Goal: Task Accomplishment & Management: Use online tool/utility

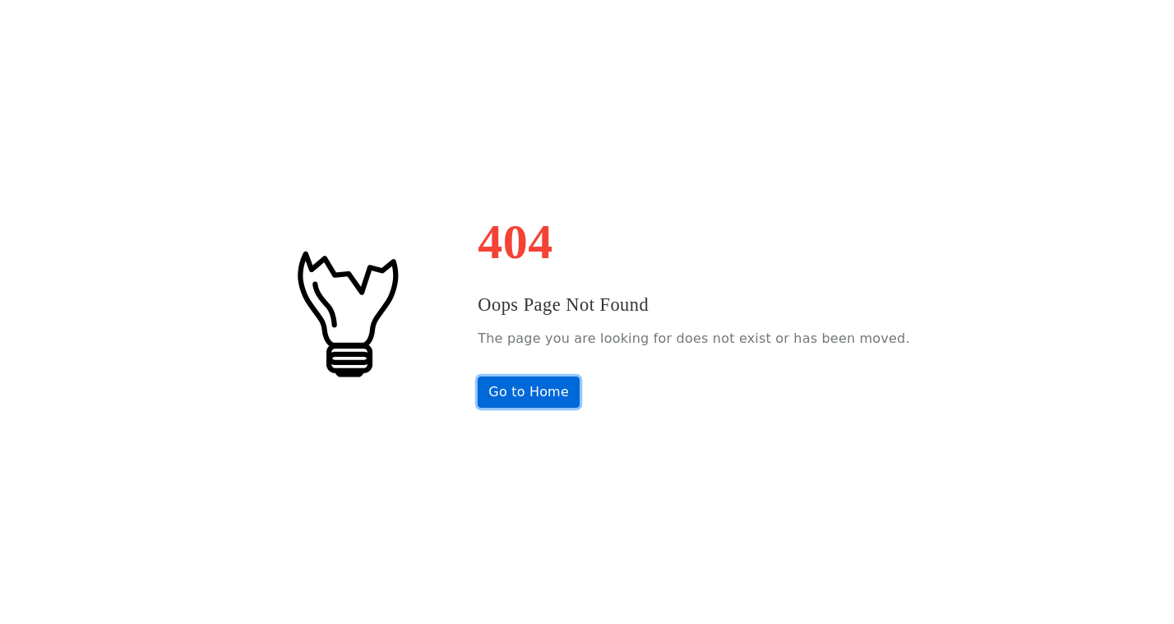
click at [569, 384] on link "Go to Home" at bounding box center [529, 392] width 102 height 31
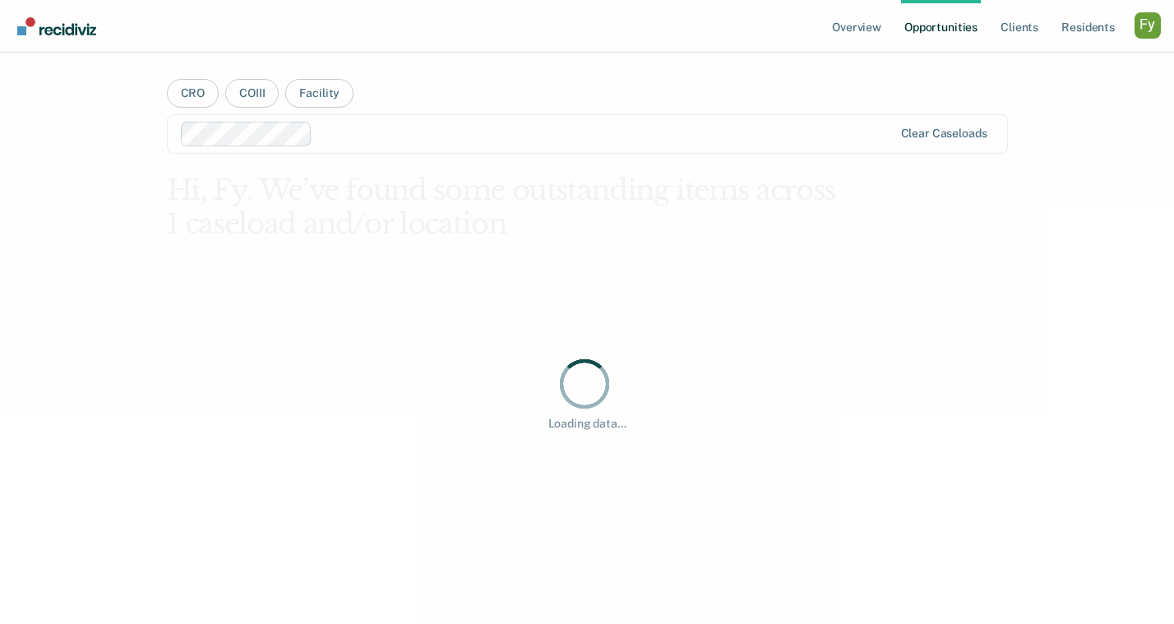
click at [1149, 30] on div "Profile dropdown button" at bounding box center [1147, 25] width 26 height 26
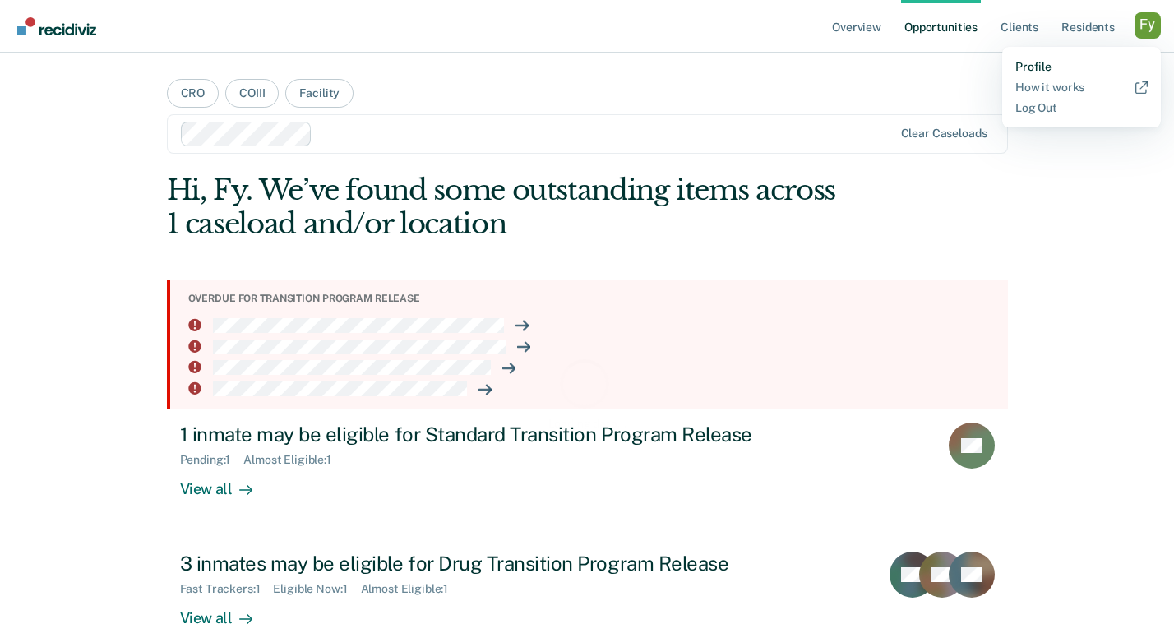
click at [1037, 67] on link "Profile" at bounding box center [1081, 67] width 132 height 14
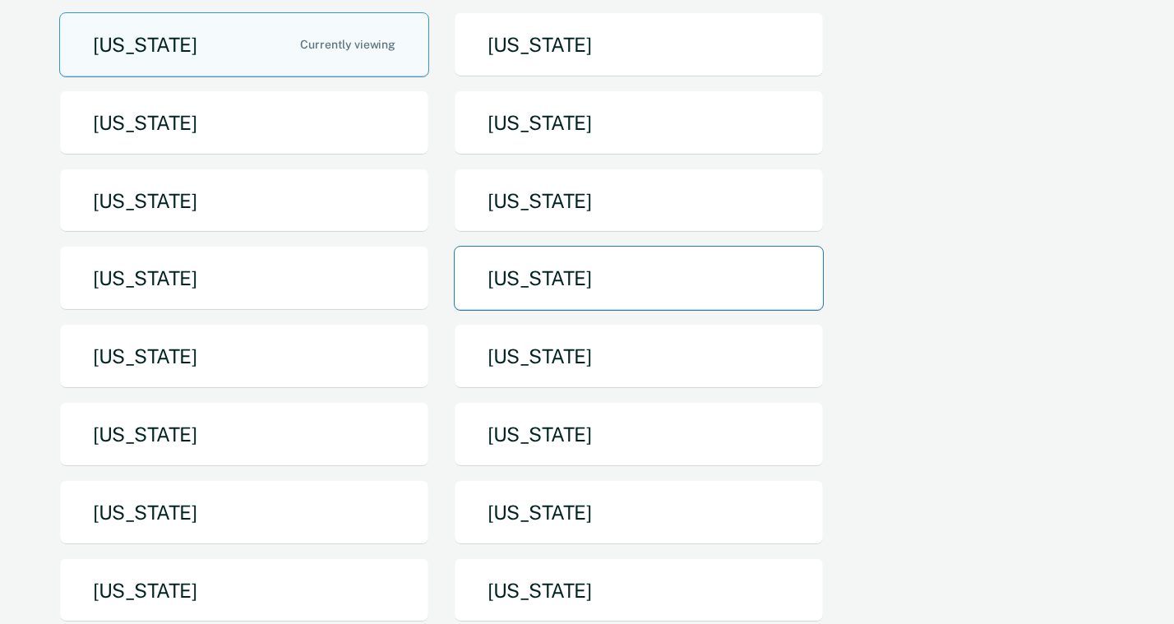
scroll to position [206, 0]
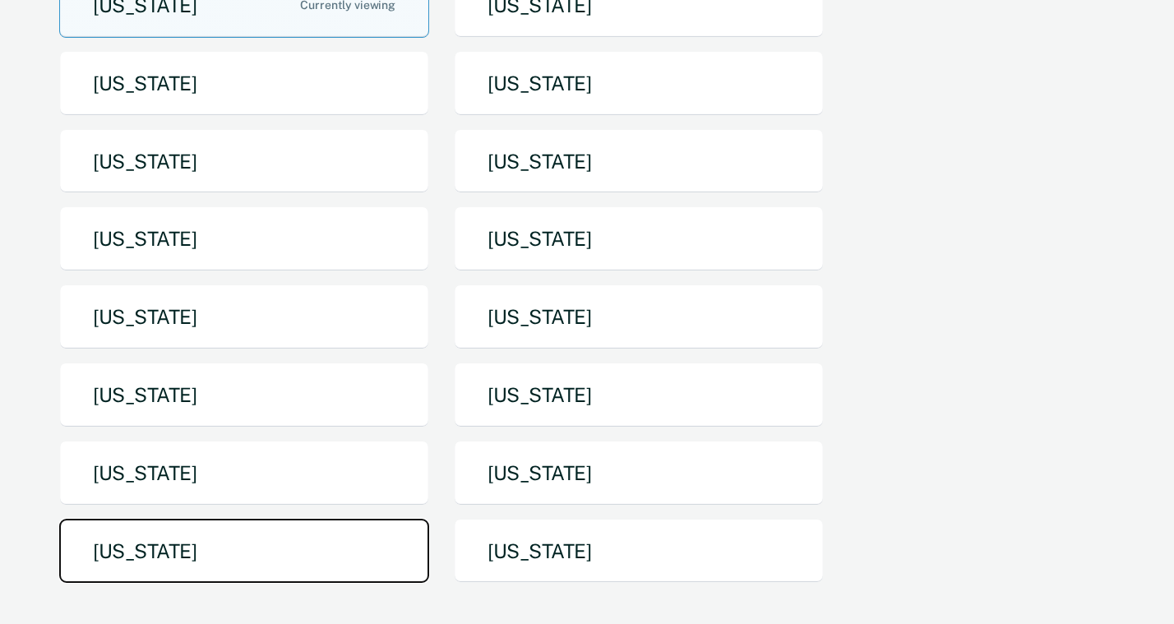
click at [260, 550] on button "Texas" at bounding box center [244, 551] width 370 height 65
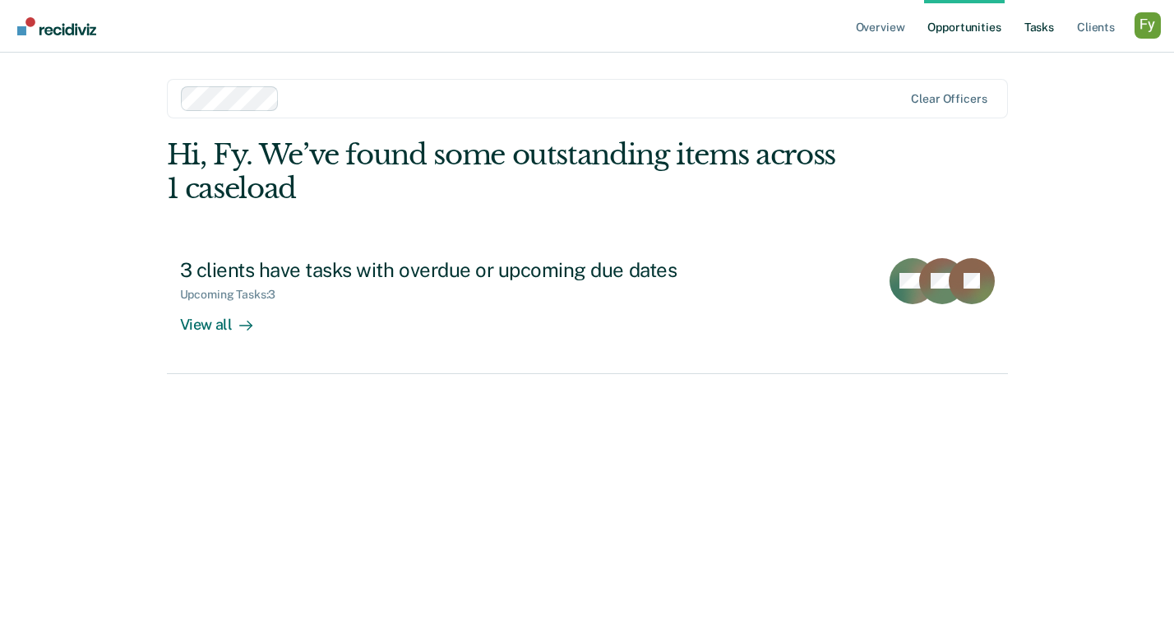
click at [1047, 34] on link "Tasks" at bounding box center [1039, 26] width 36 height 53
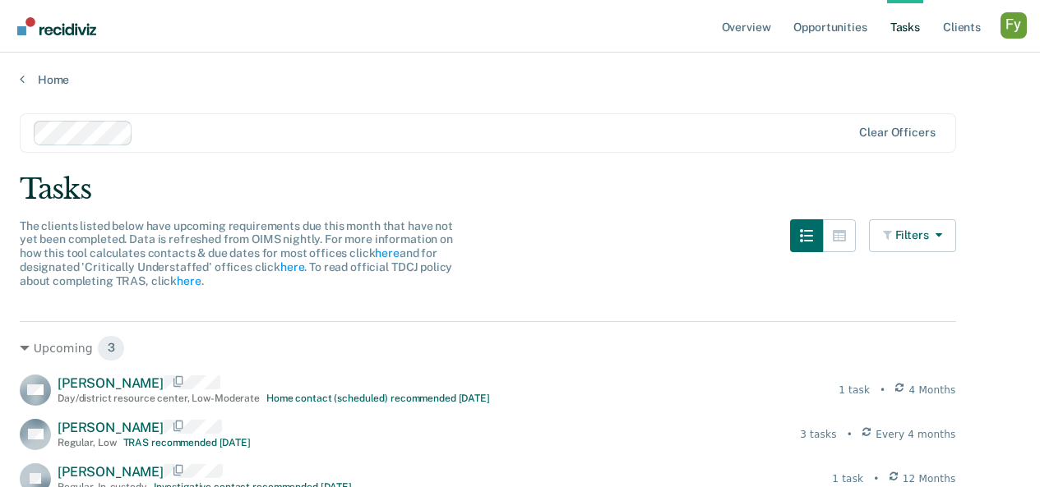
click at [1009, 25] on div "Profile dropdown button" at bounding box center [1013, 25] width 26 height 26
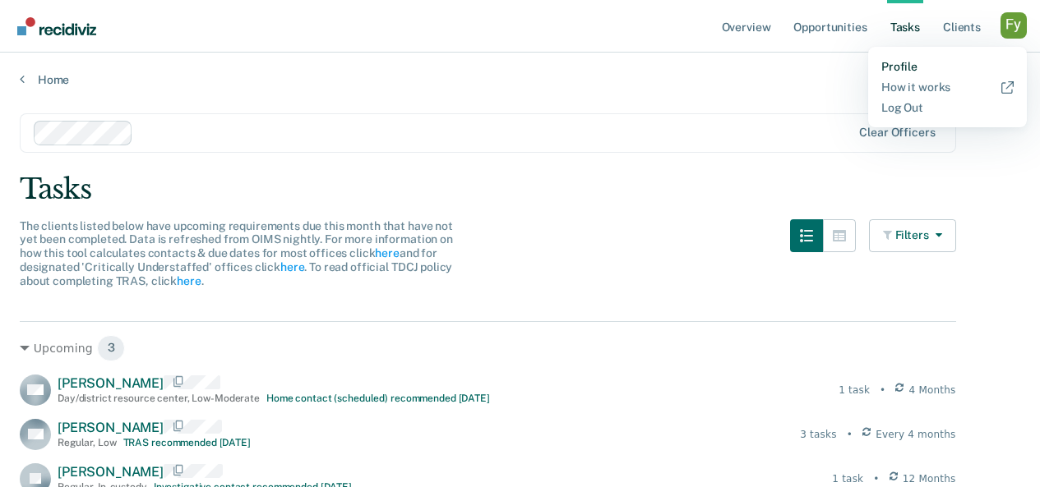
click at [892, 66] on link "Profile" at bounding box center [947, 67] width 132 height 14
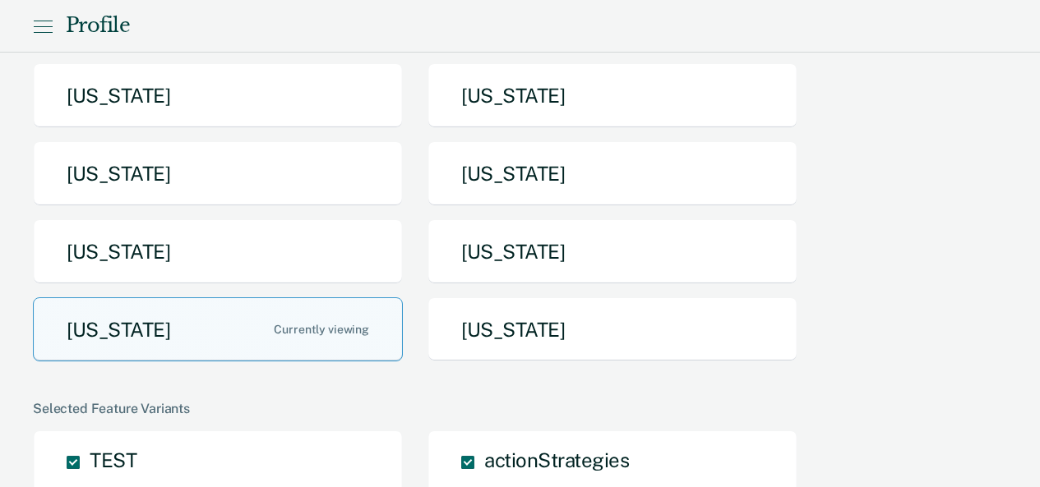
scroll to position [477, 0]
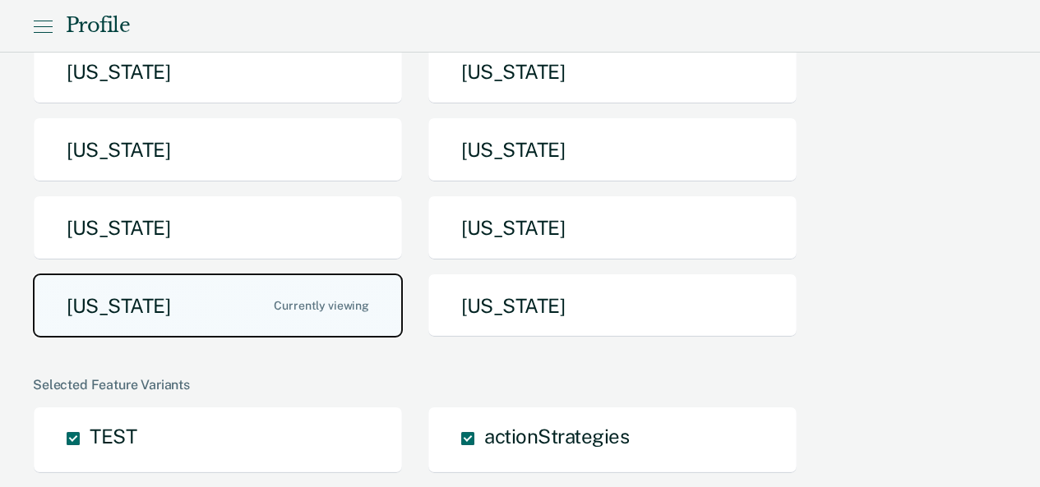
click at [84, 314] on button "Texas" at bounding box center [218, 306] width 370 height 65
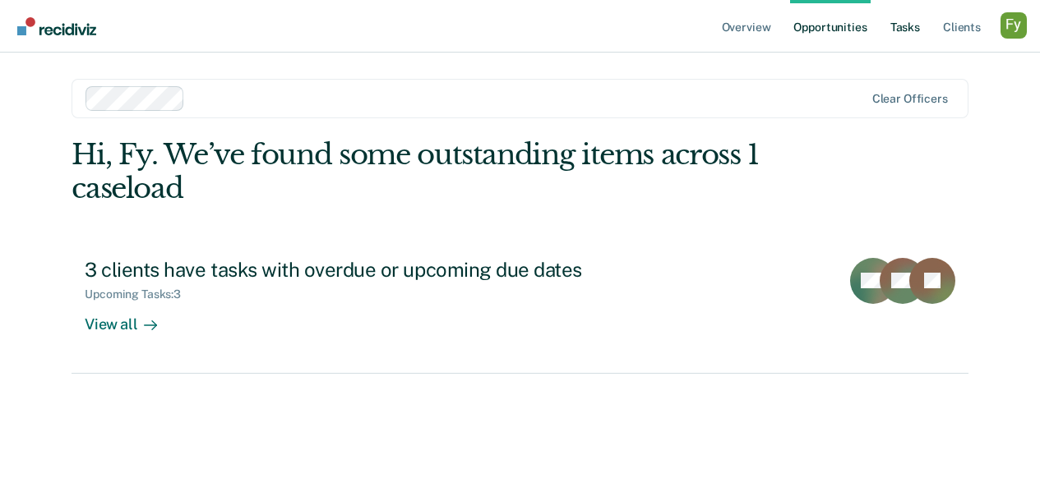
click at [911, 21] on link "Tasks" at bounding box center [905, 26] width 36 height 53
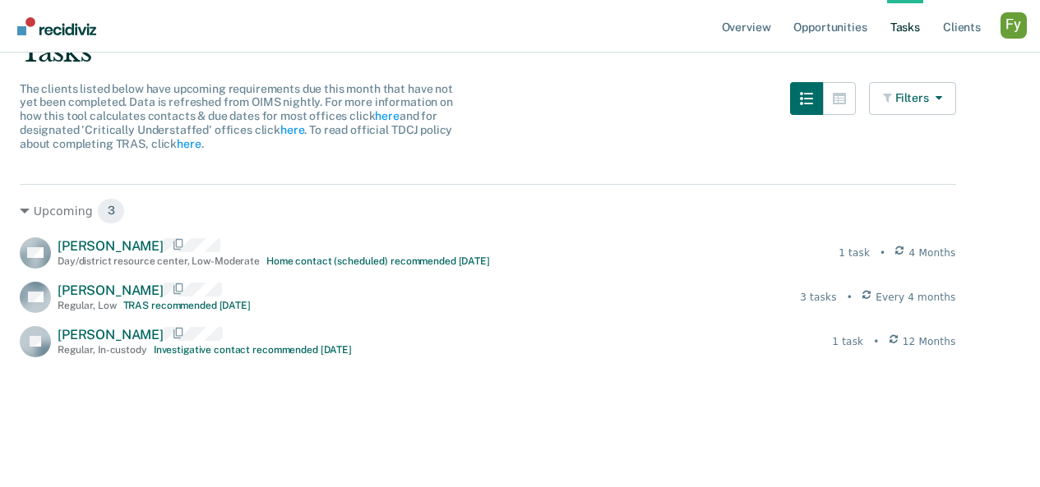
scroll to position [138, 0]
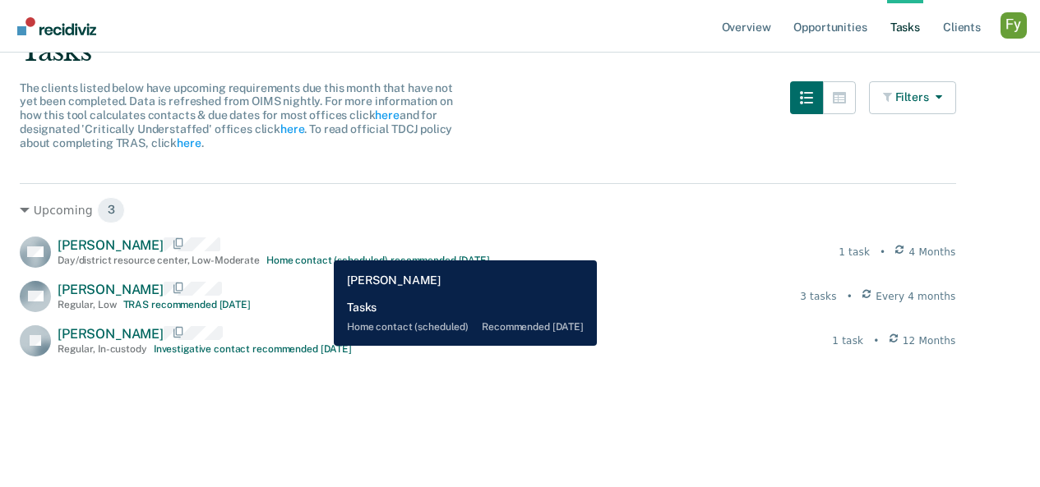
click at [321, 248] on div "Casey Martinez Day/district resource center , Low-Moderate Home contact (schedu…" at bounding box center [274, 252] width 432 height 29
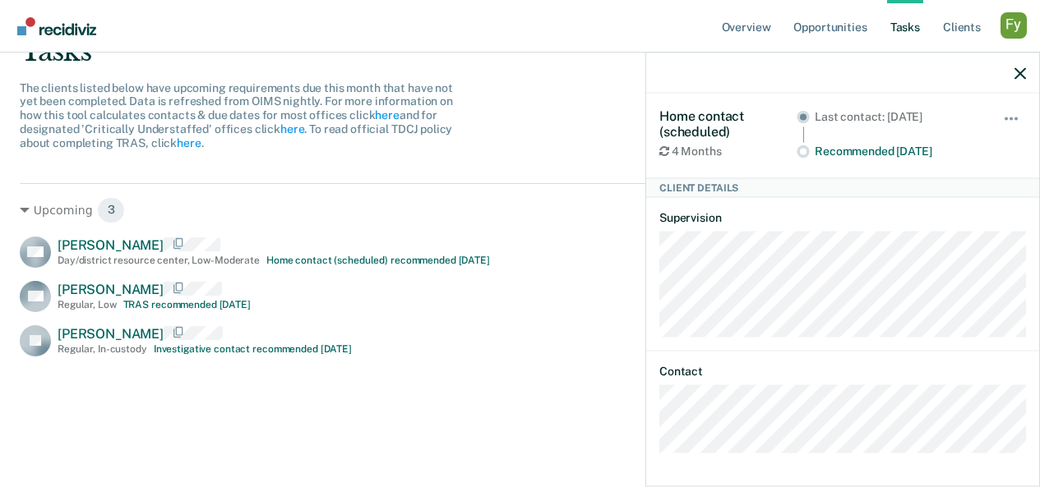
scroll to position [0, 0]
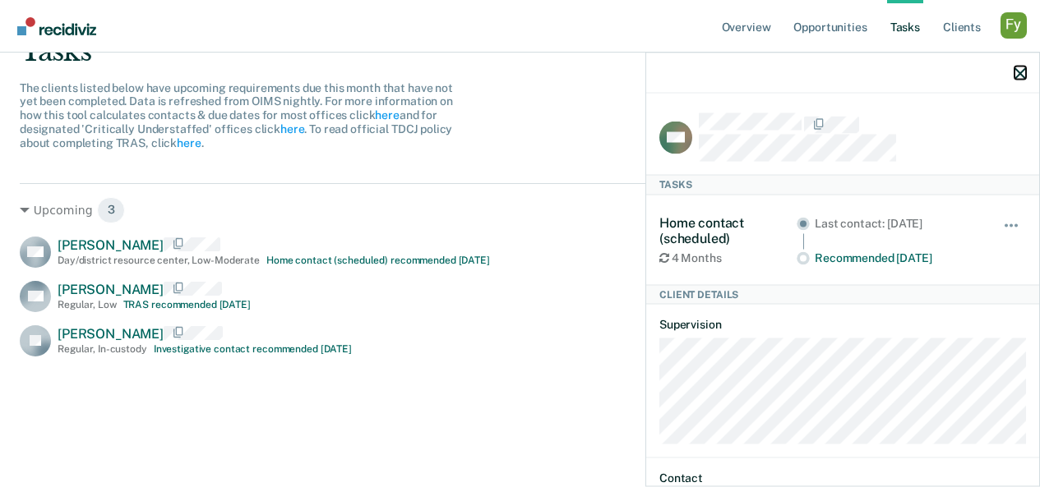
click at [1024, 73] on icon "button" at bounding box center [1020, 73] width 12 height 12
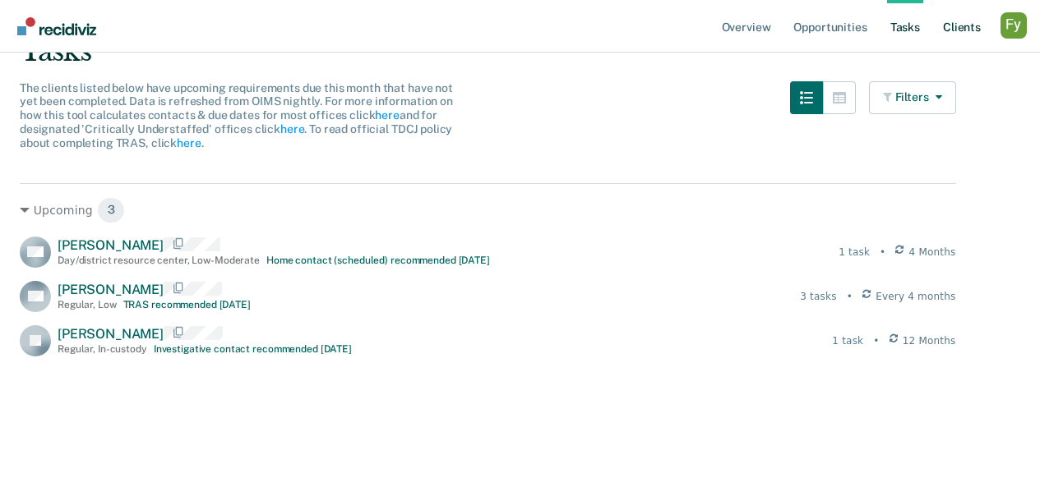
click at [962, 29] on link "Client s" at bounding box center [962, 26] width 44 height 53
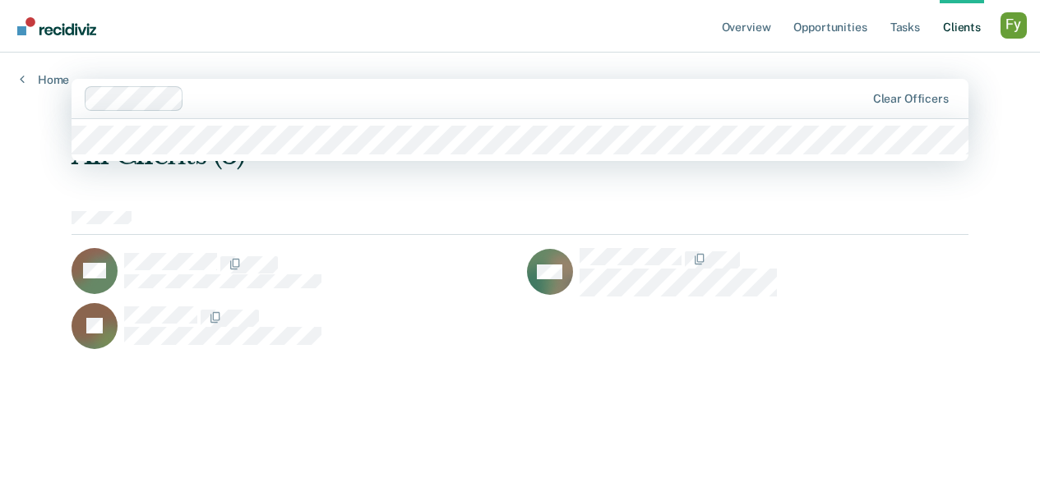
click at [363, 103] on div at bounding box center [528, 98] width 674 height 19
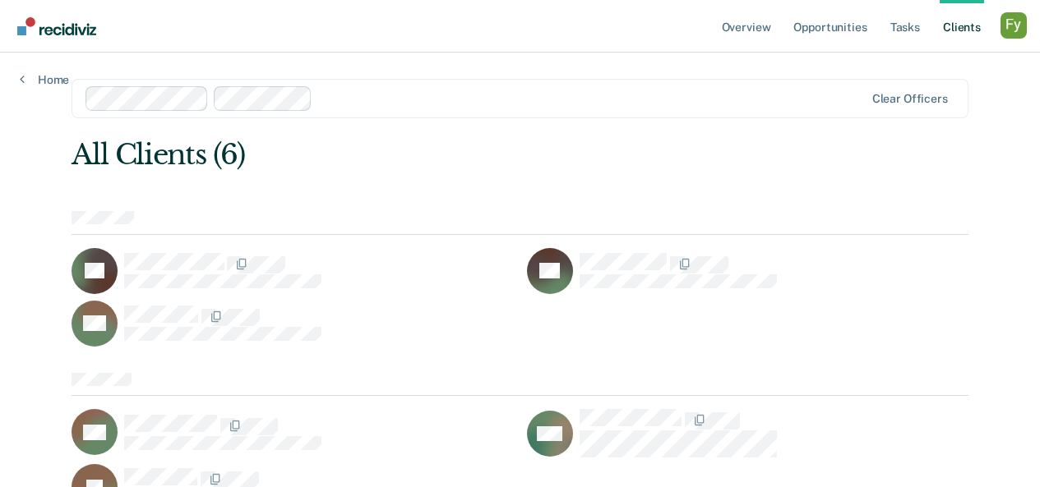
scroll to position [81, 0]
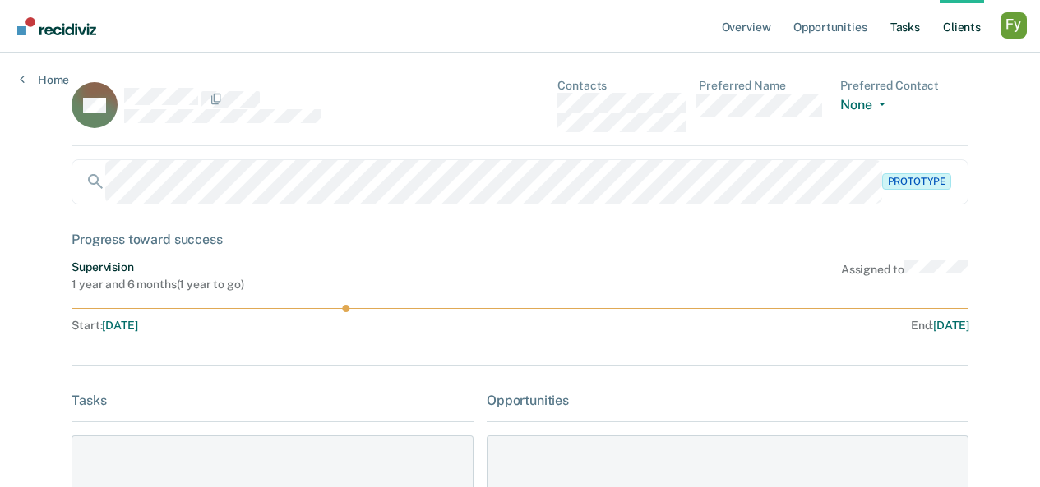
click at [899, 20] on link "Tasks" at bounding box center [905, 26] width 36 height 53
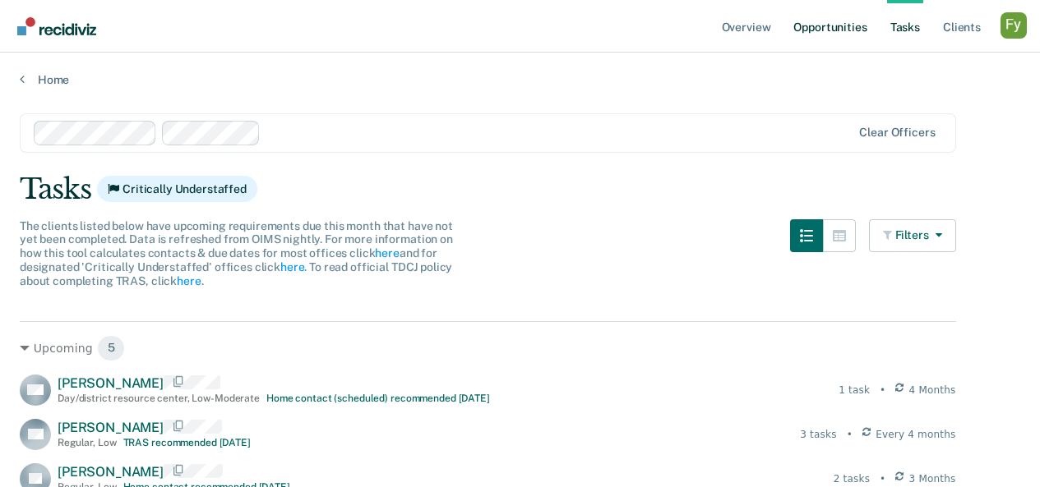
click at [834, 25] on link "Opportunities" at bounding box center [830, 26] width 80 height 53
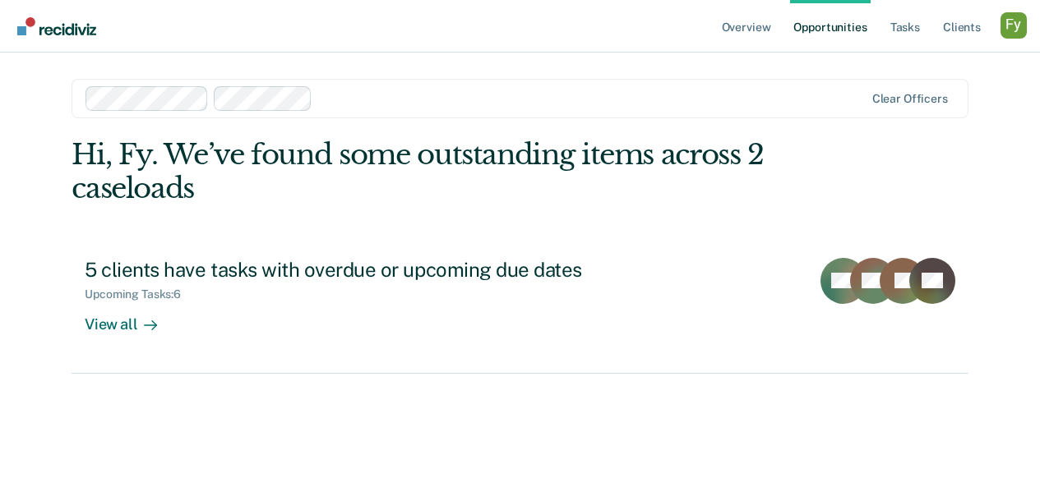
click at [418, 99] on div at bounding box center [591, 98] width 544 height 19
click at [409, 99] on div at bounding box center [591, 98] width 544 height 19
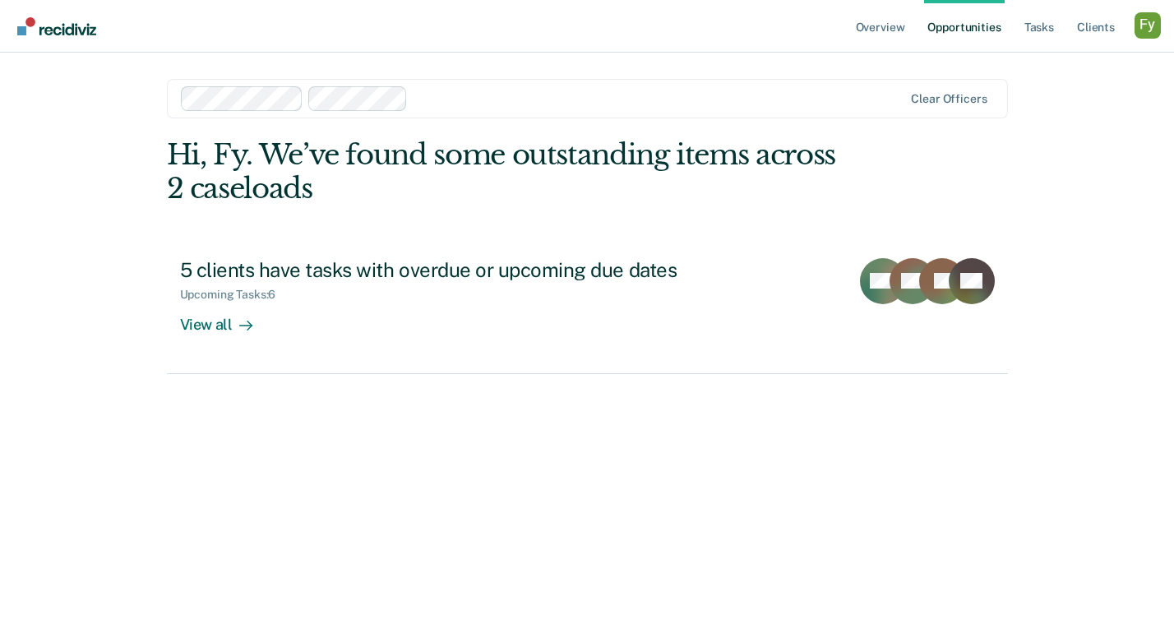
click at [1144, 25] on div "Profile dropdown button" at bounding box center [1147, 25] width 26 height 26
click at [1073, 86] on link "How it works" at bounding box center [1081, 88] width 132 height 14
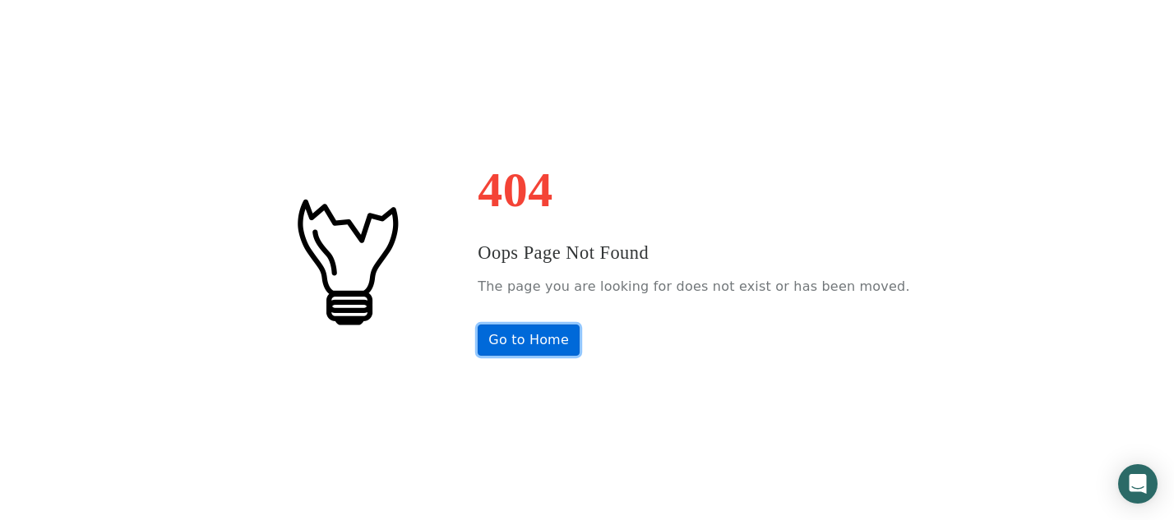
click at [551, 339] on link "Go to Home" at bounding box center [529, 340] width 102 height 31
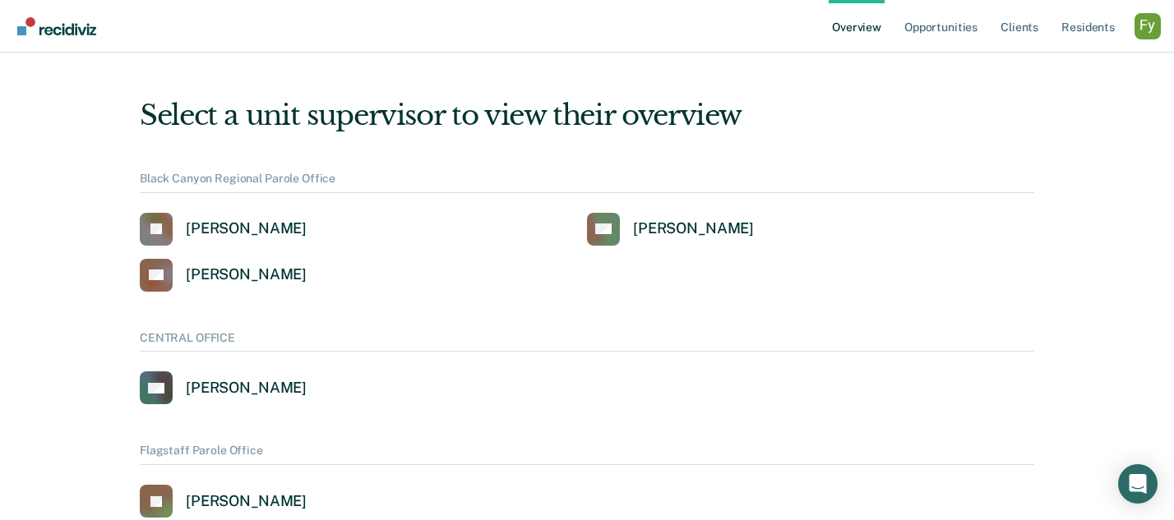
click at [1143, 37] on div "Profile dropdown button" at bounding box center [1147, 26] width 26 height 26
click at [1030, 68] on link "Profile" at bounding box center [1081, 66] width 132 height 14
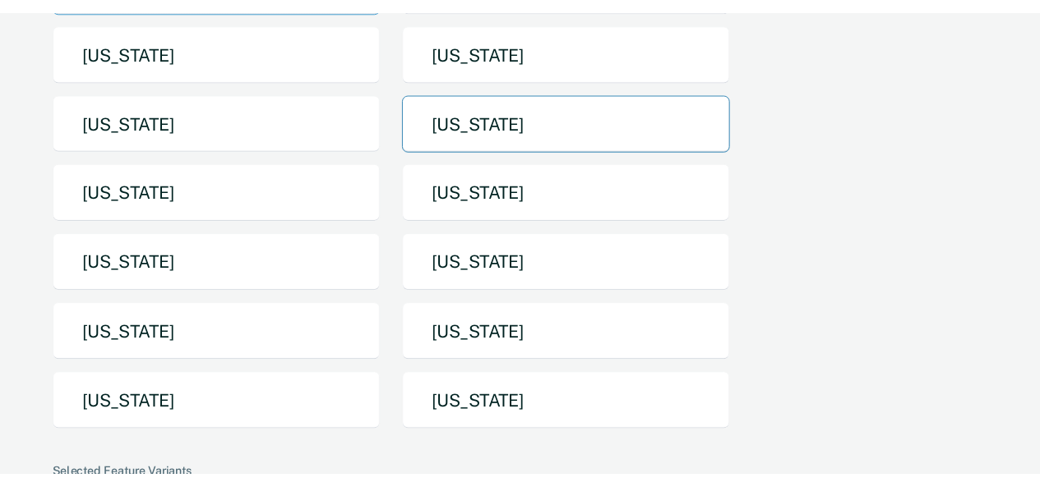
scroll to position [416, 0]
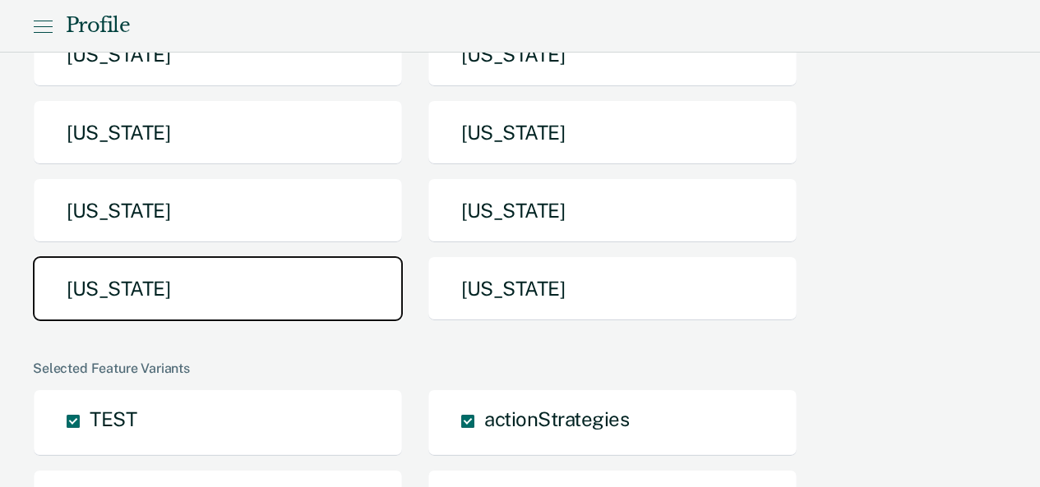
click at [166, 269] on button "Texas" at bounding box center [218, 288] width 370 height 65
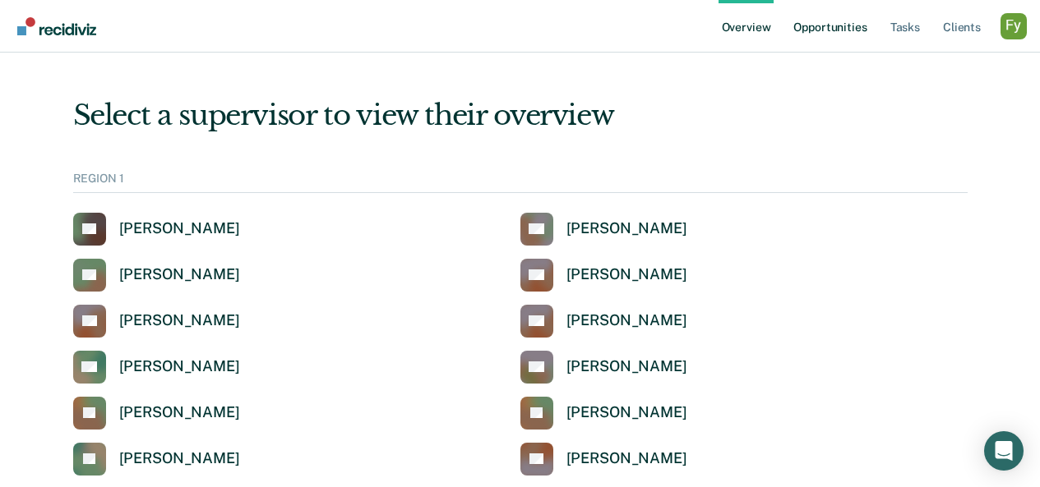
click at [839, 23] on link "Opportunities" at bounding box center [830, 26] width 80 height 53
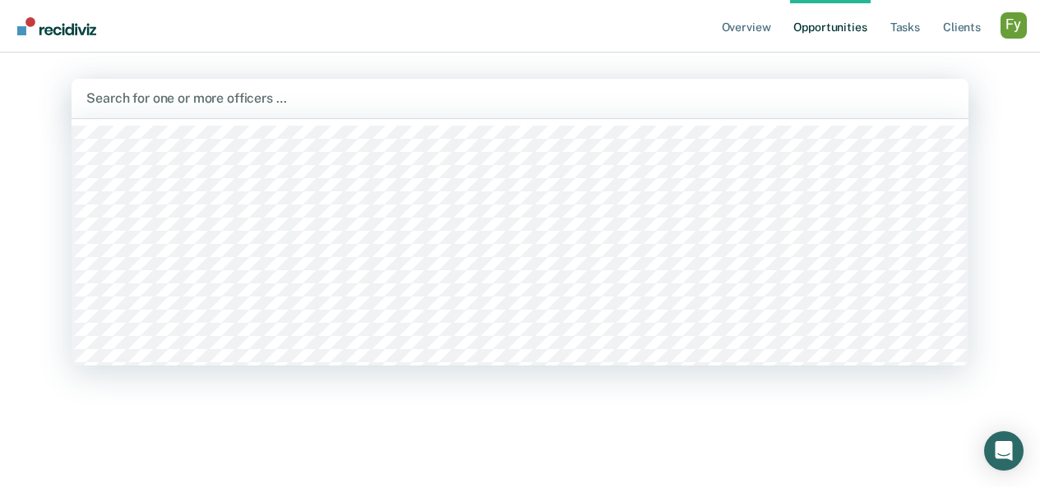
click at [289, 110] on div "Search for one or more officers …" at bounding box center [520, 98] width 897 height 39
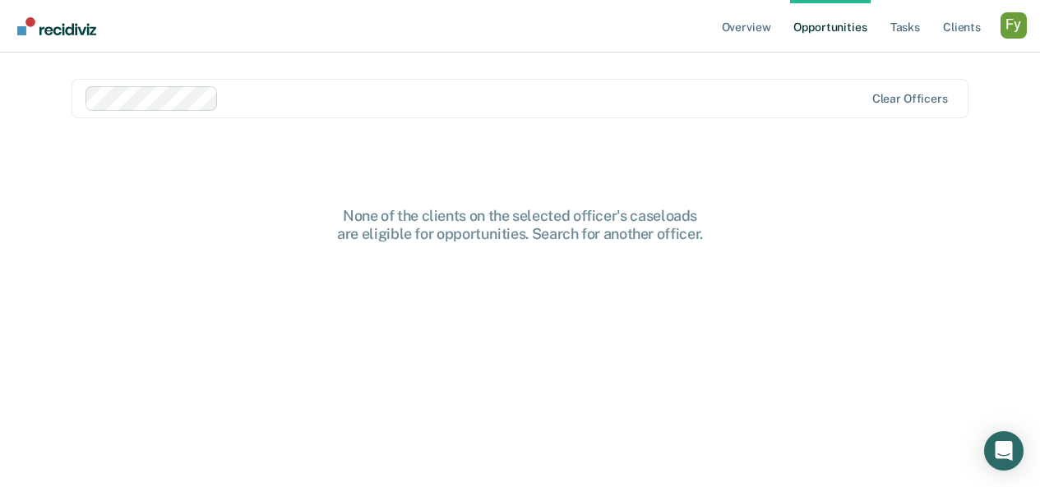
click at [328, 109] on div at bounding box center [474, 98] width 779 height 25
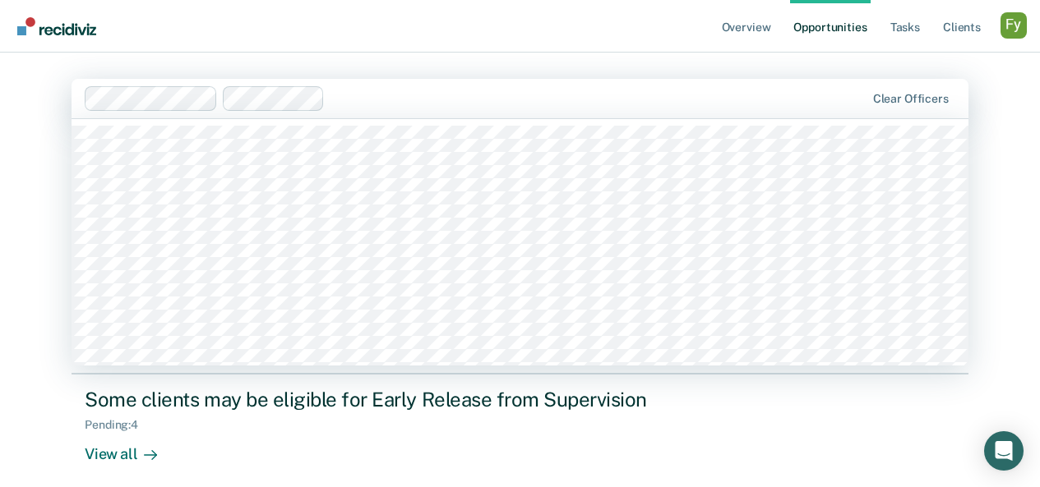
click at [427, 101] on div at bounding box center [598, 98] width 534 height 19
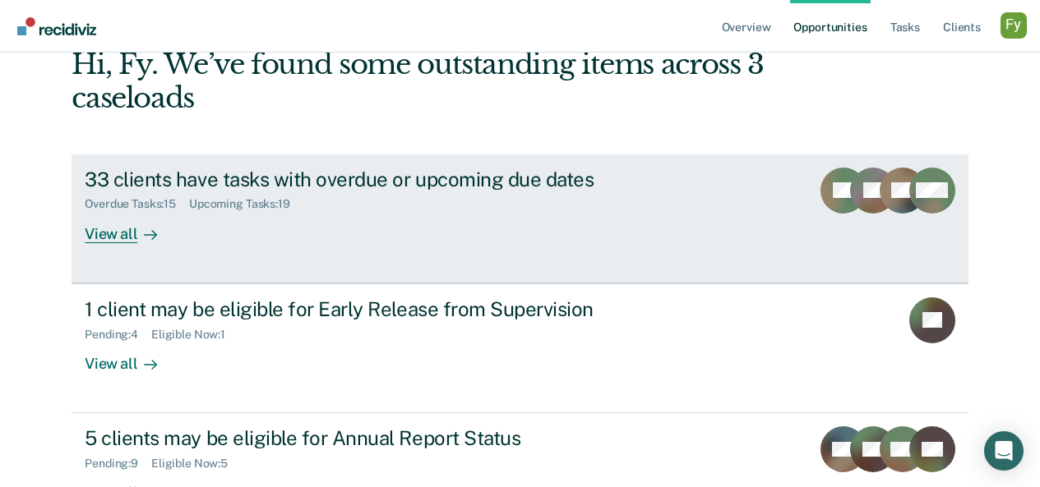
scroll to position [146, 0]
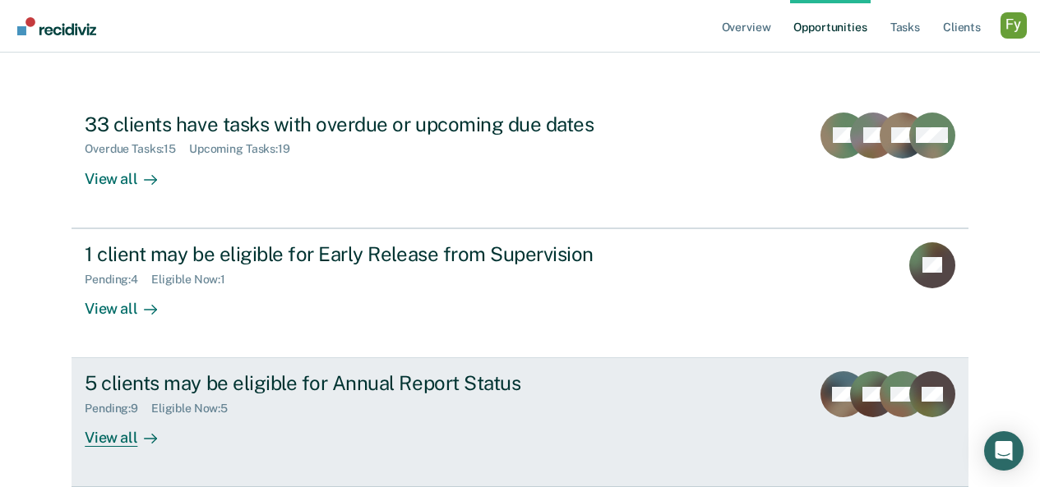
click at [376, 428] on div "5 clients may be eligible for Annual Report Status Pending : 9 Eligible Now : 5…" at bounding box center [393, 410] width 617 height 76
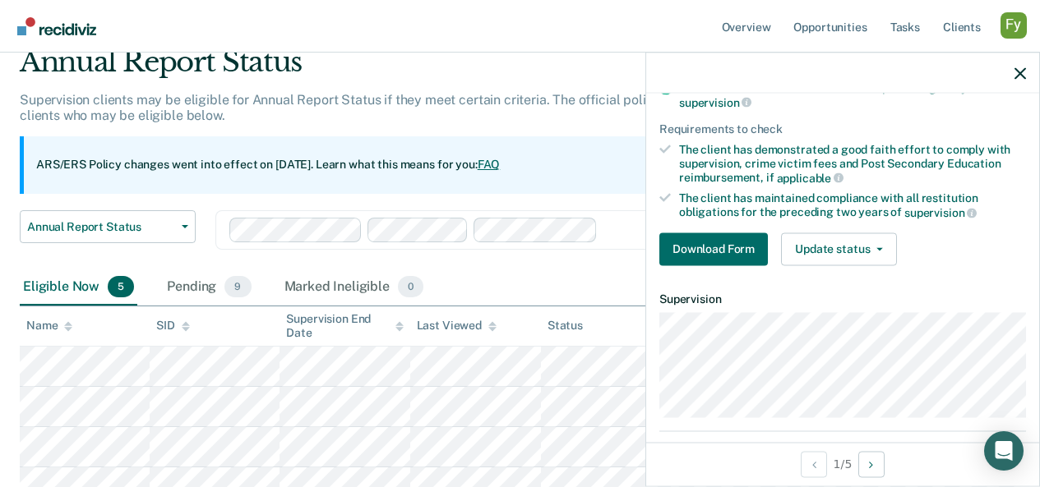
scroll to position [187, 0]
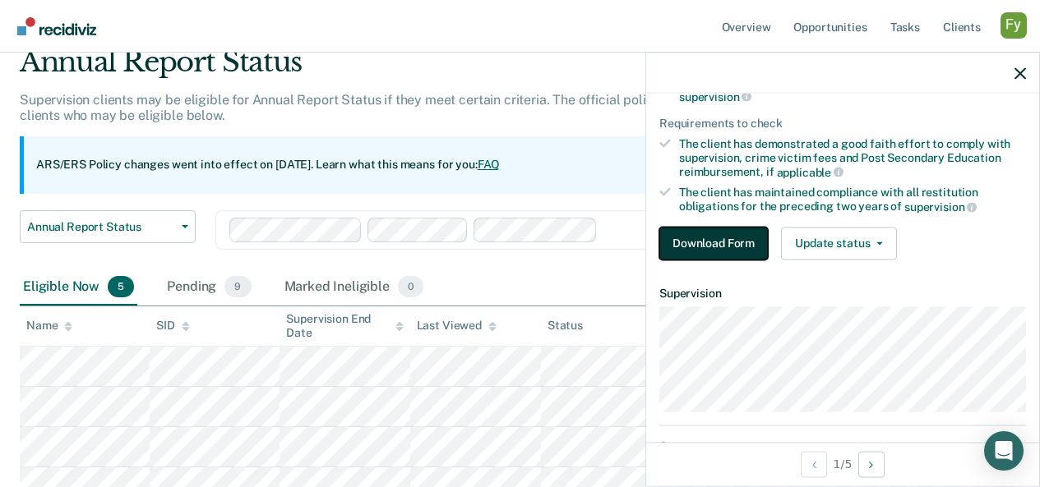
click at [734, 243] on button "Download Form" at bounding box center [713, 243] width 109 height 33
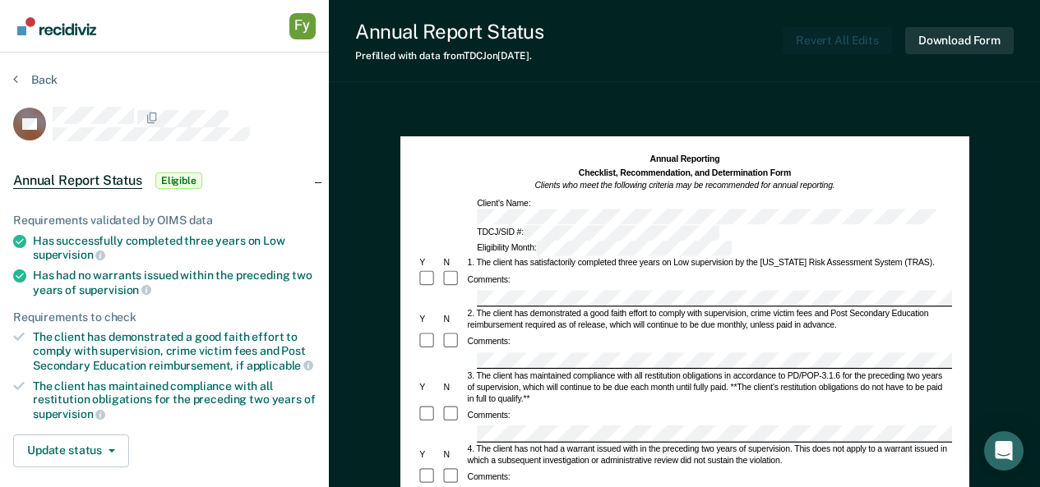
click at [506, 157] on div "Annual Reporting Checklist, Recommendation, and Determination Form Clients who …" at bounding box center [684, 173] width 534 height 39
click at [34, 81] on button "Back" at bounding box center [35, 79] width 44 height 15
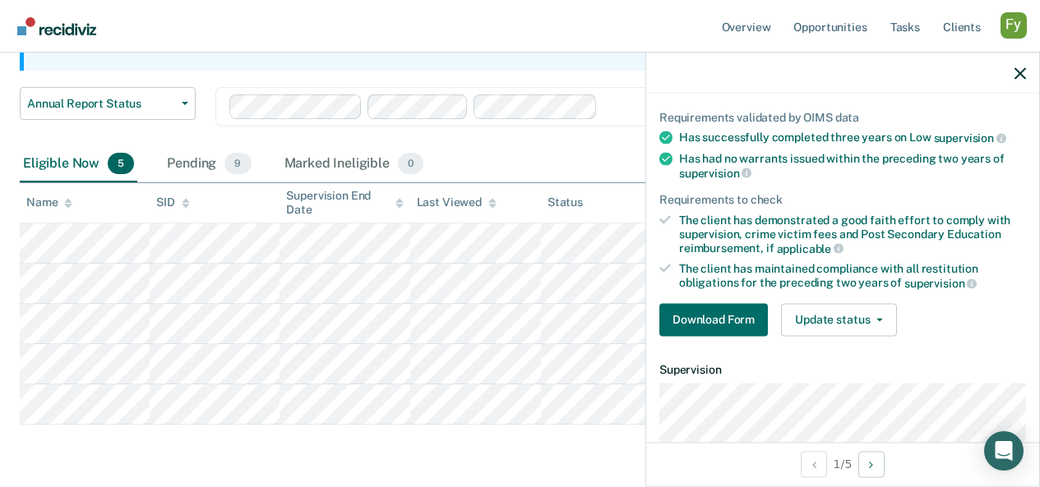
scroll to position [113, 0]
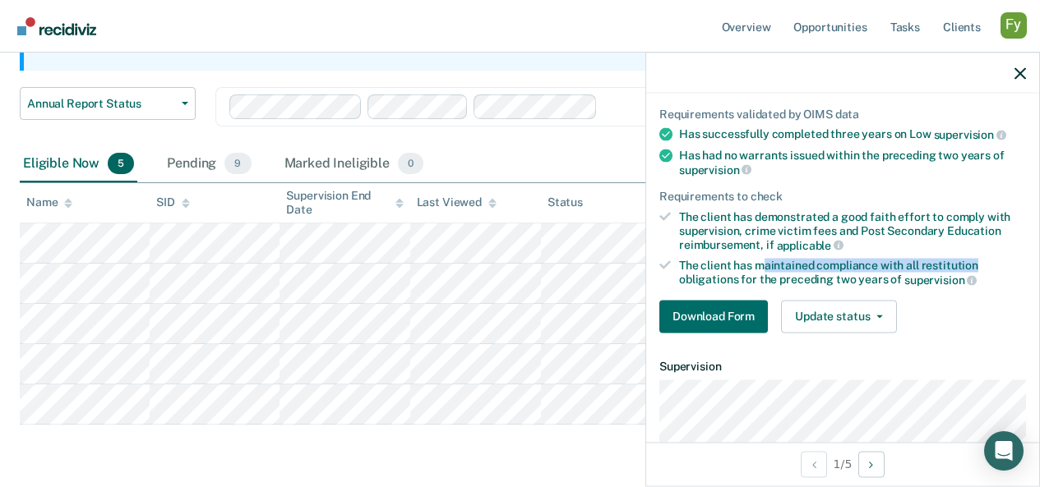
drag, startPoint x: 764, startPoint y: 268, endPoint x: 971, endPoint y: 260, distance: 207.3
click at [971, 260] on div "The client has maintained compliance with all restitution obligations for the p…" at bounding box center [852, 273] width 347 height 28
click at [857, 279] on div "The client has maintained compliance with all restitution obligations for the p…" at bounding box center [852, 273] width 347 height 28
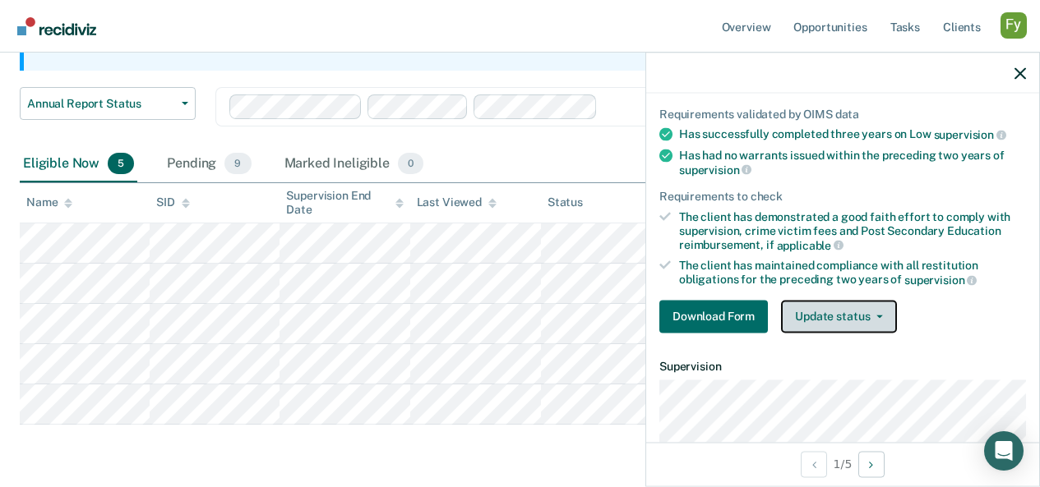
click at [880, 315] on icon "button" at bounding box center [879, 316] width 7 height 3
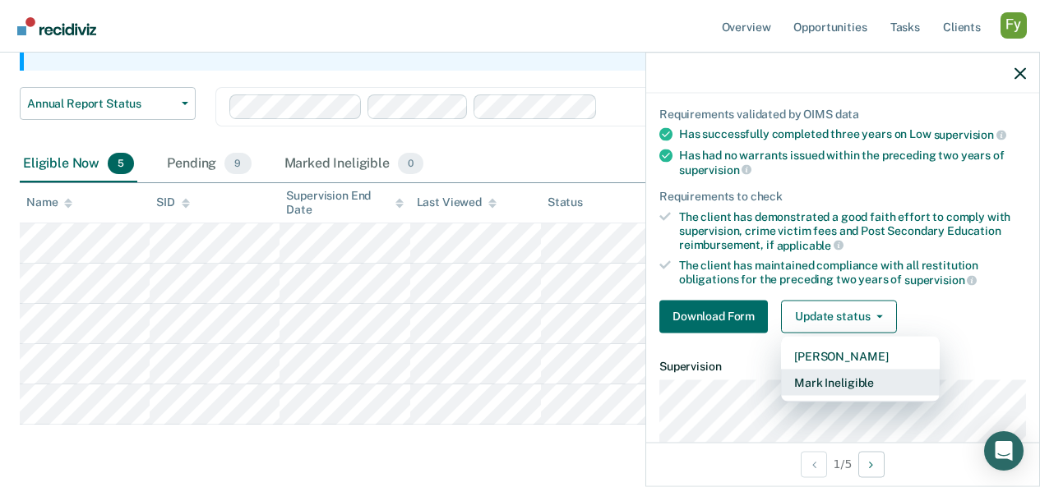
click at [859, 383] on button "Mark Ineligible" at bounding box center [860, 382] width 159 height 26
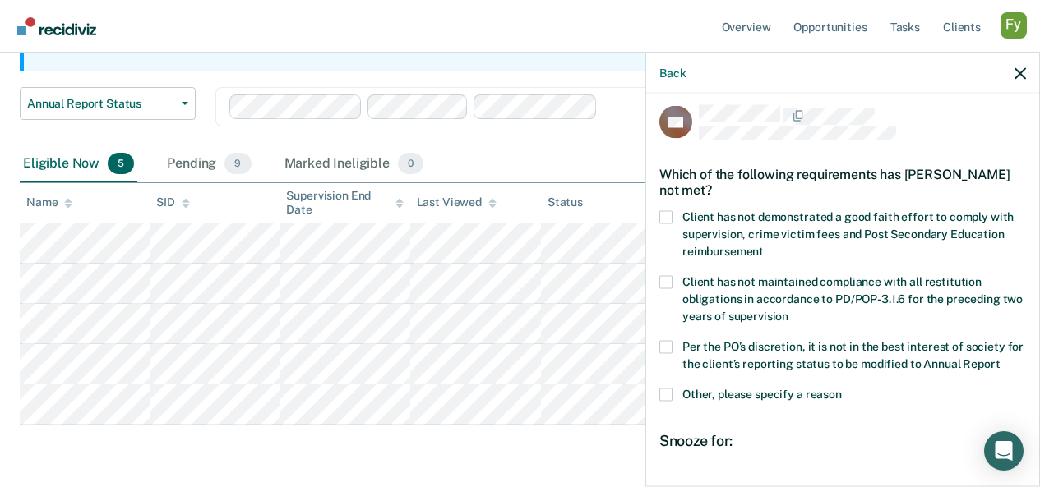
scroll to position [6, 0]
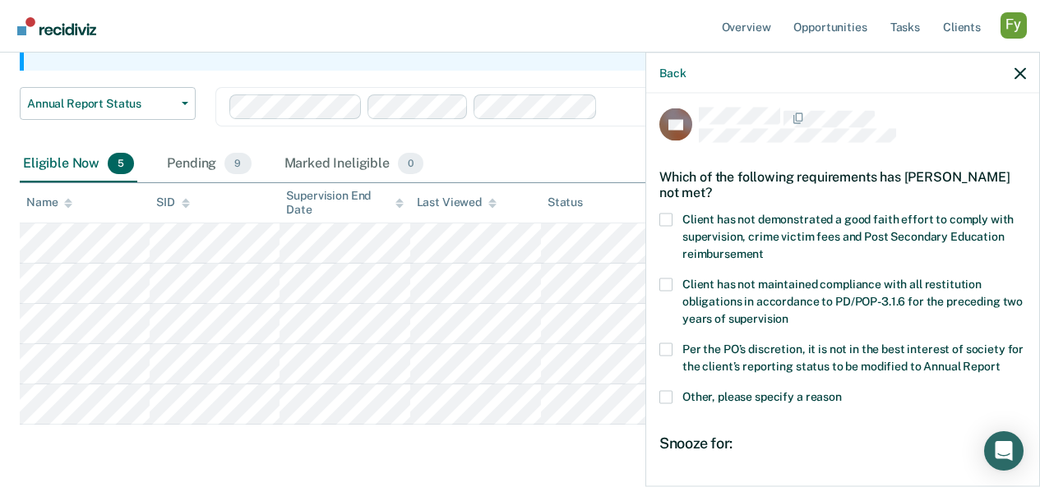
click at [670, 280] on span at bounding box center [665, 284] width 13 height 13
click at [788, 312] on input "Client has not maintained compliance with all restitution obligations in accord…" at bounding box center [788, 312] width 0 height 0
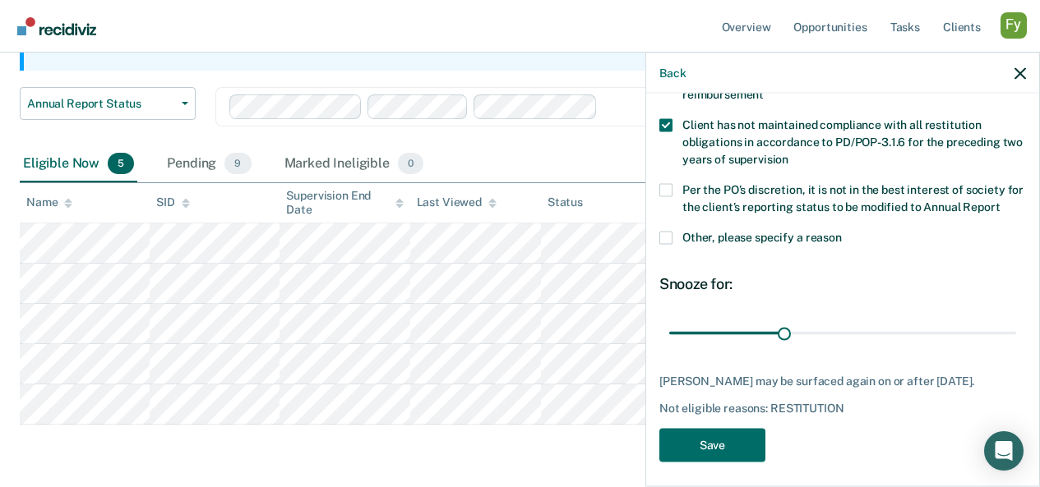
scroll to position [172, 0]
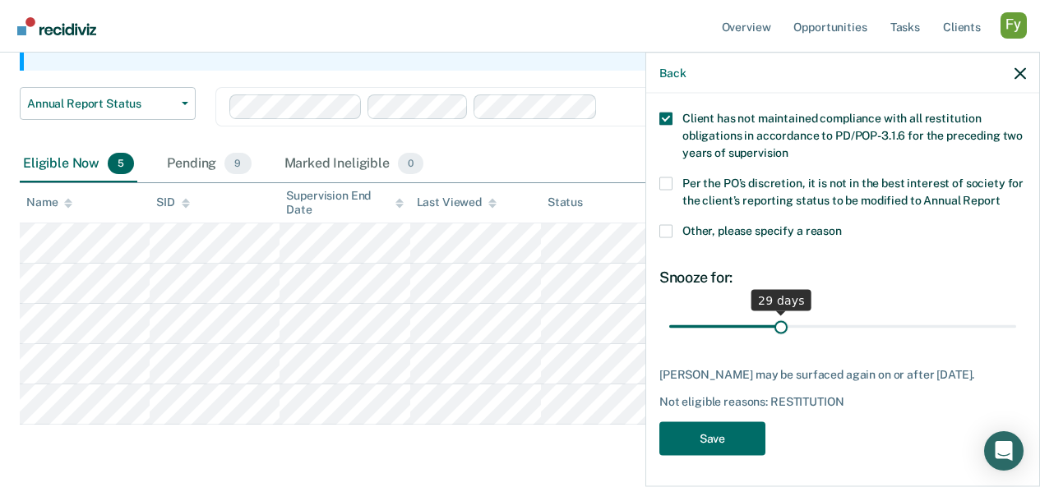
type input "30"
click at [784, 325] on input "range" at bounding box center [842, 326] width 347 height 29
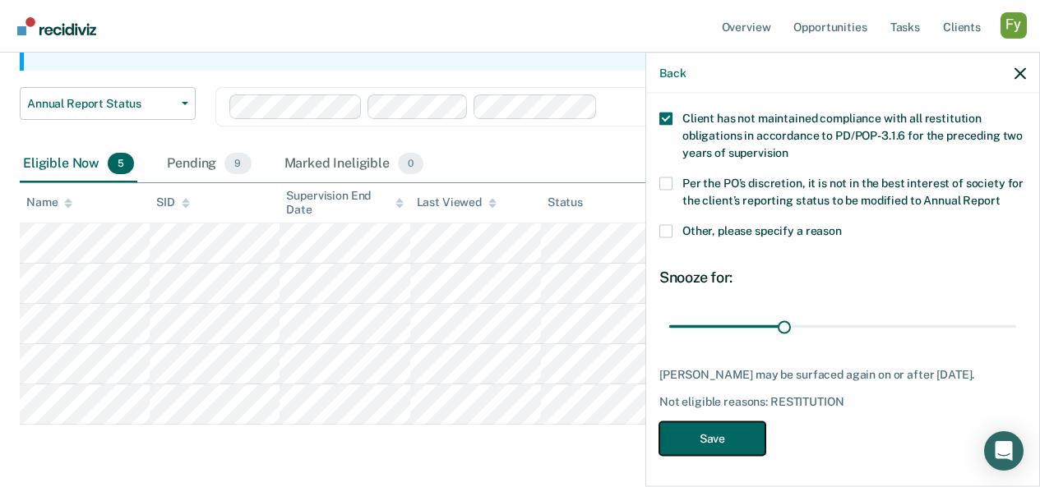
click at [731, 442] on button "Save" at bounding box center [712, 439] width 106 height 34
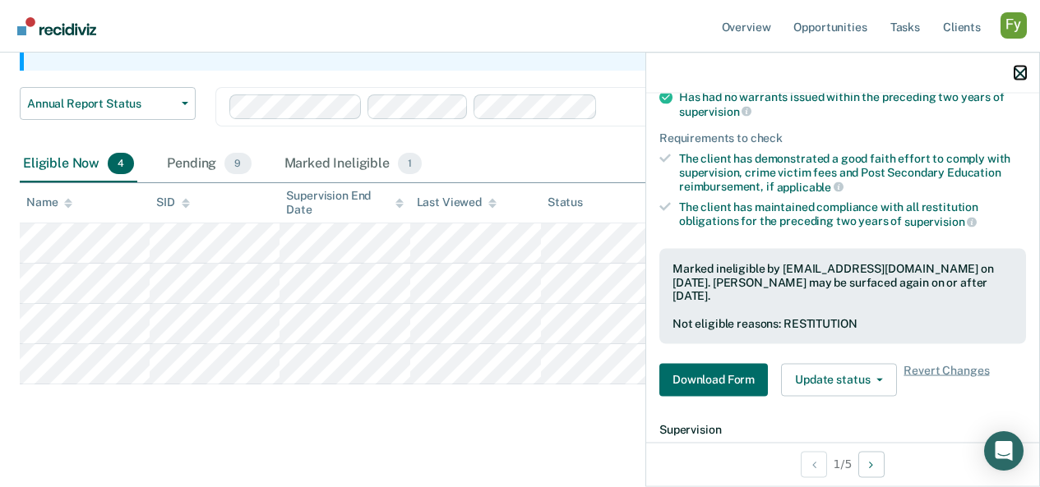
click at [1015, 72] on icon "button" at bounding box center [1020, 73] width 12 height 12
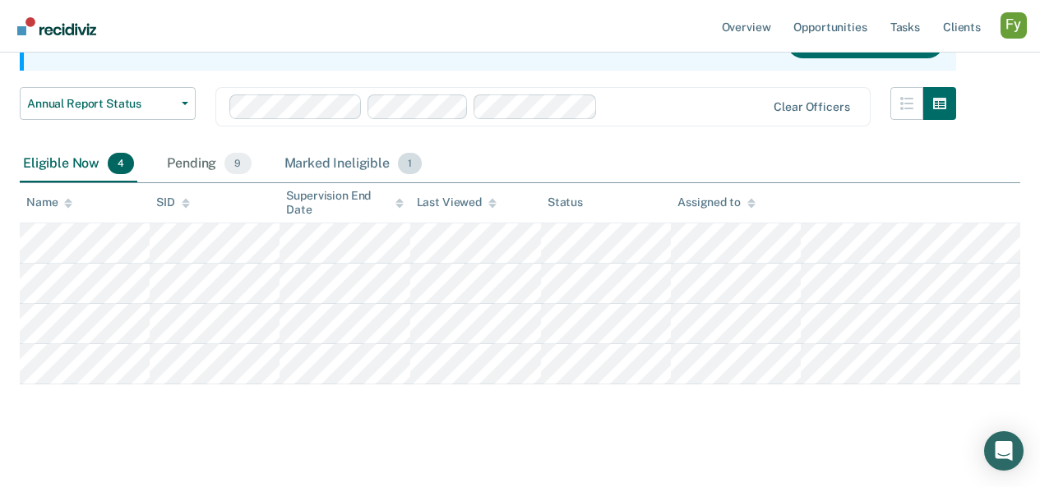
click at [354, 164] on div "Marked Ineligible 1" at bounding box center [353, 164] width 145 height 36
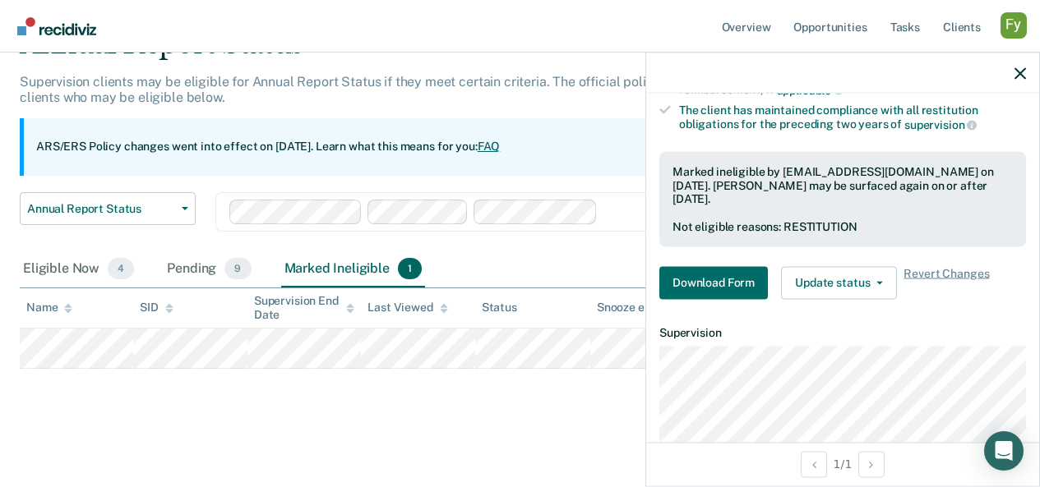
scroll to position [275, 0]
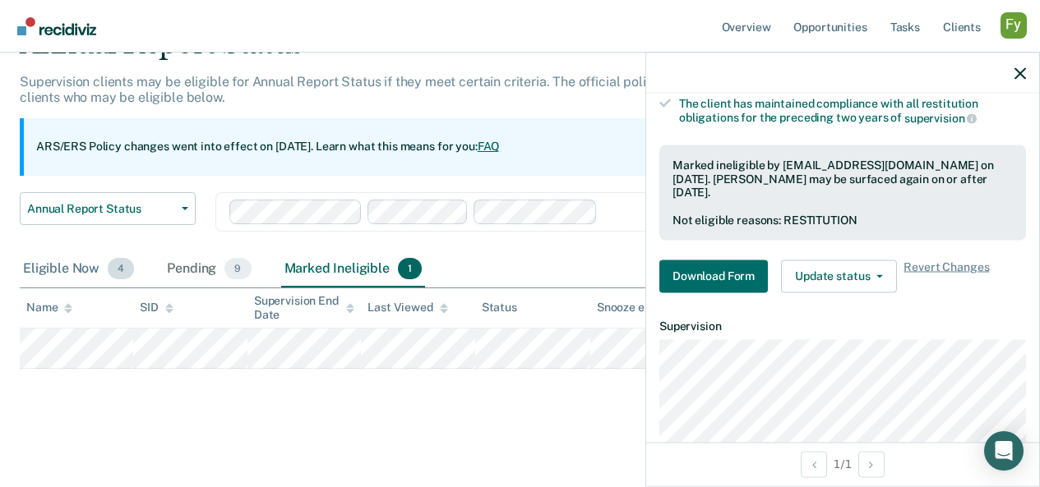
click at [53, 280] on div "Eligible Now 4" at bounding box center [79, 270] width 118 height 36
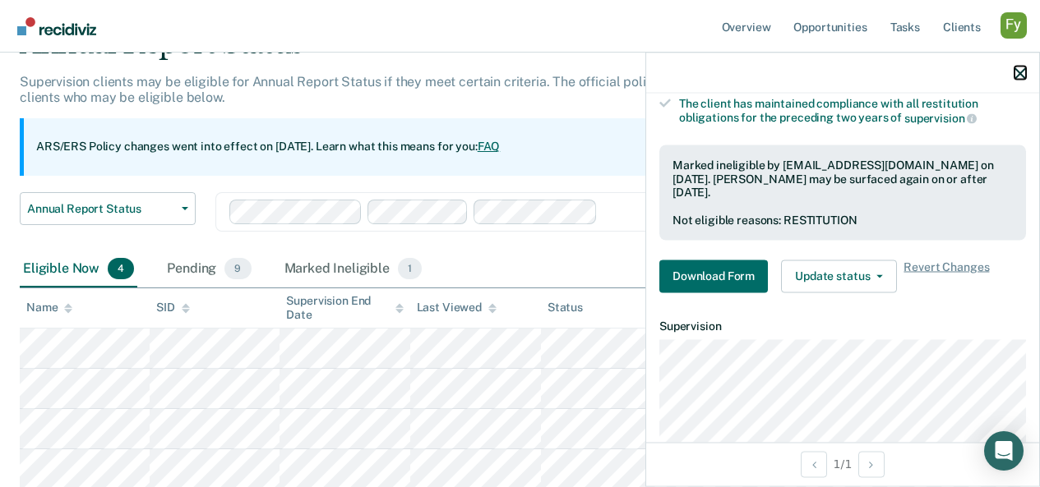
click at [1014, 73] on icon "button" at bounding box center [1020, 73] width 12 height 12
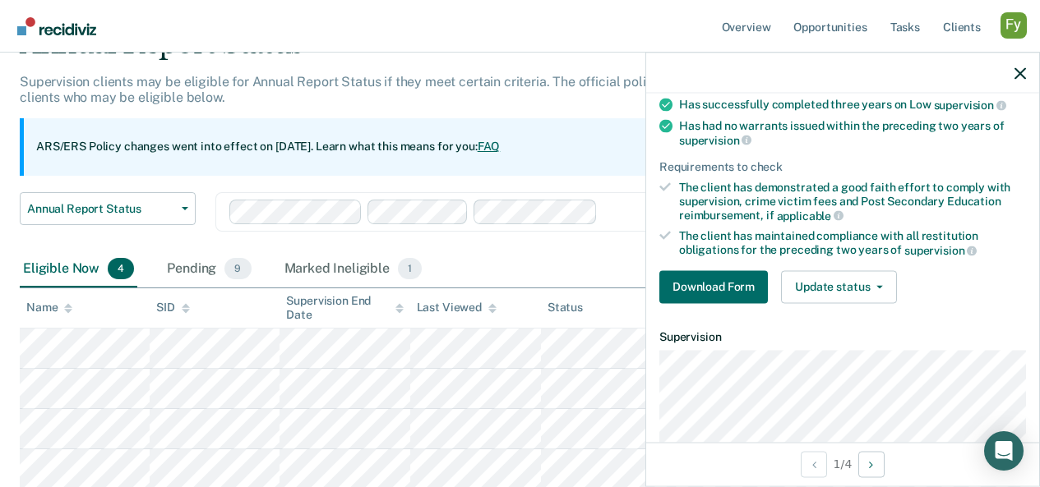
scroll to position [145, 0]
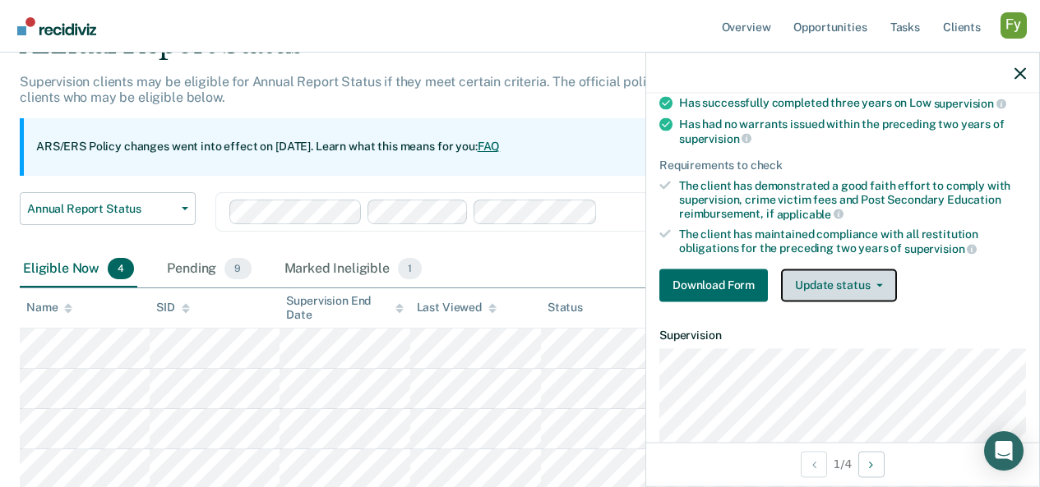
click at [840, 274] on button "Update status" at bounding box center [839, 285] width 116 height 33
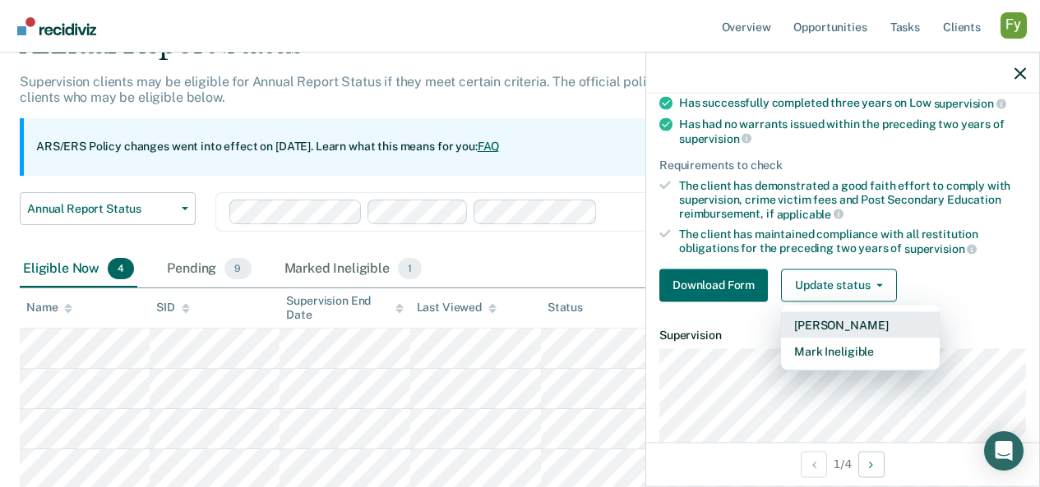
click at [894, 322] on button "Mark Pending" at bounding box center [860, 325] width 159 height 26
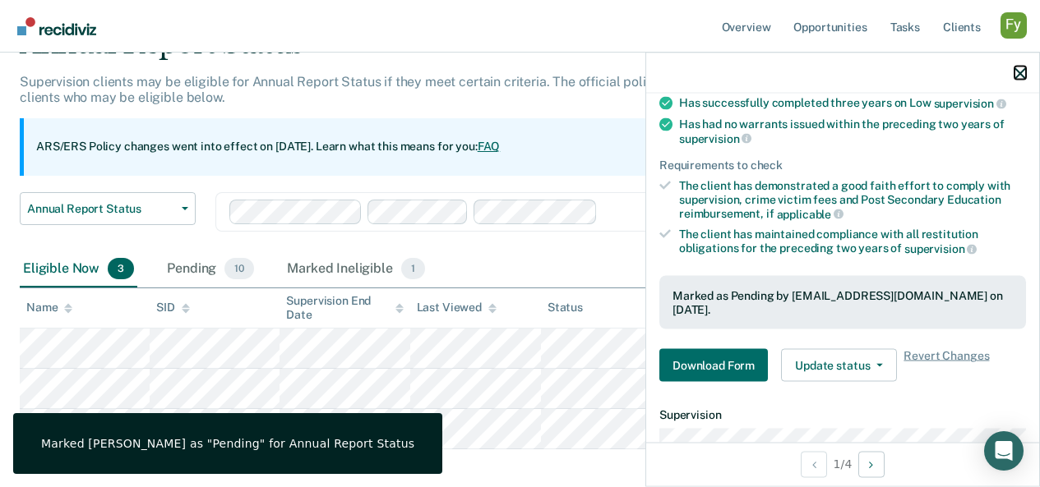
click at [1019, 73] on icon "button" at bounding box center [1020, 73] width 12 height 12
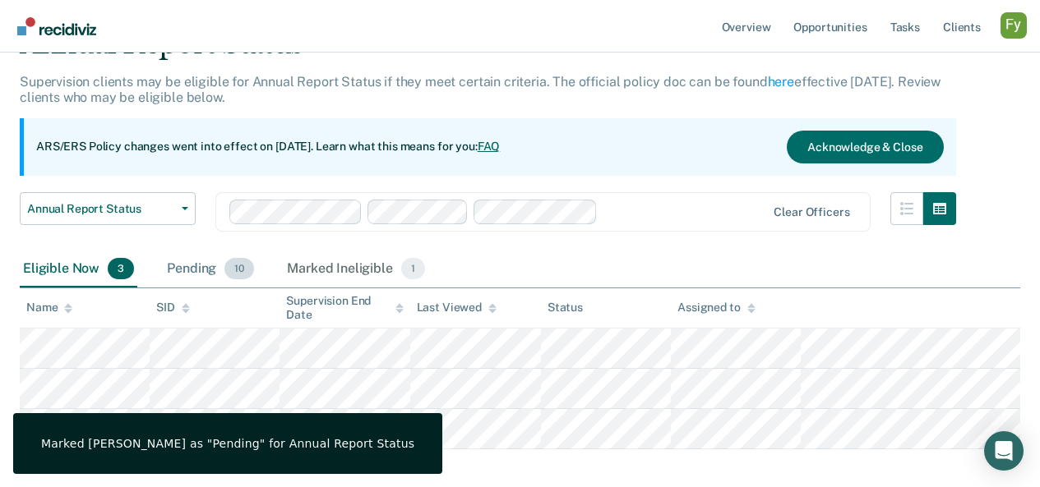
click at [185, 270] on div "Pending 10" at bounding box center [211, 270] width 94 height 36
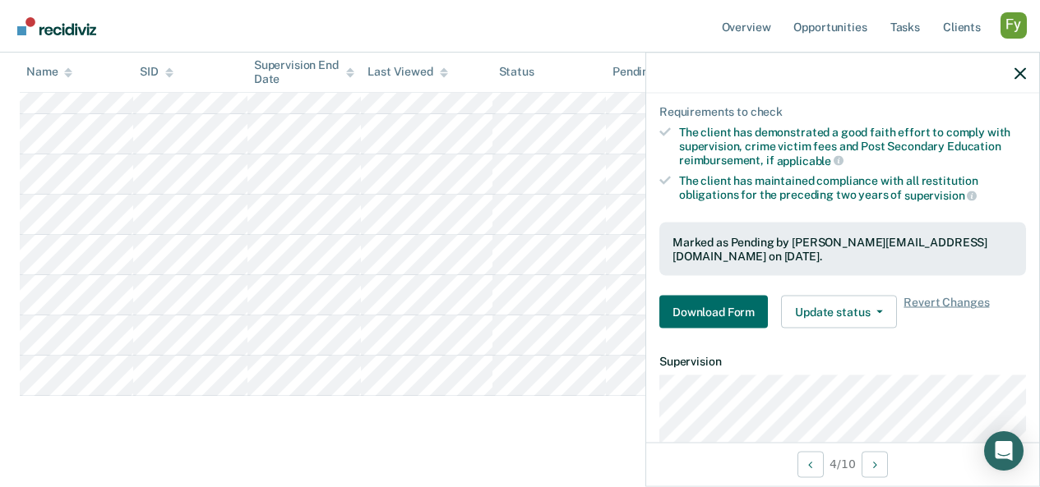
scroll to position [202, 0]
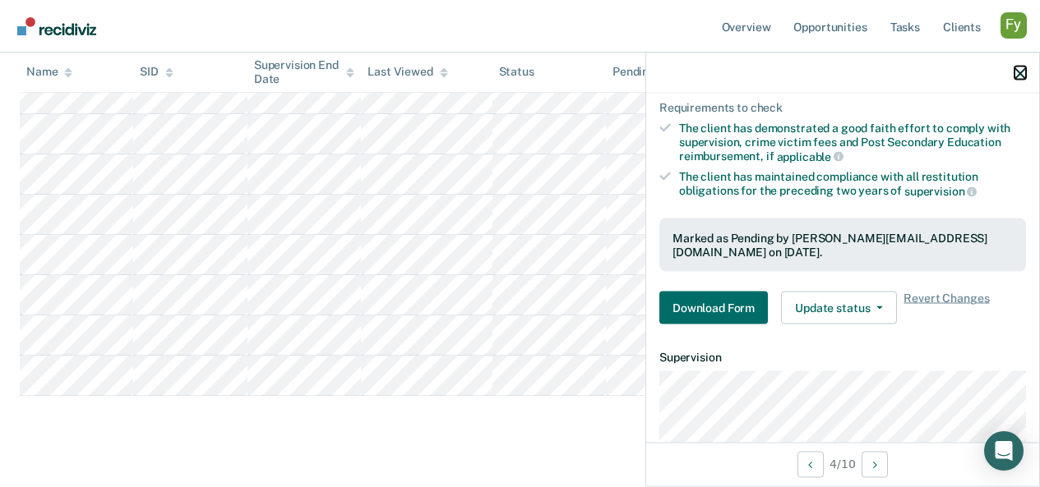
click at [1018, 77] on icon "button" at bounding box center [1020, 73] width 12 height 12
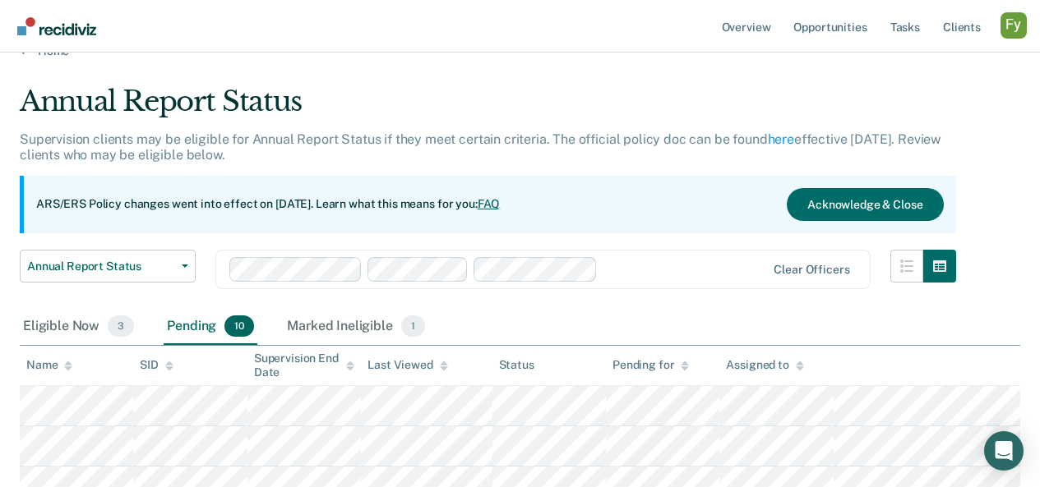
scroll to position [7, 0]
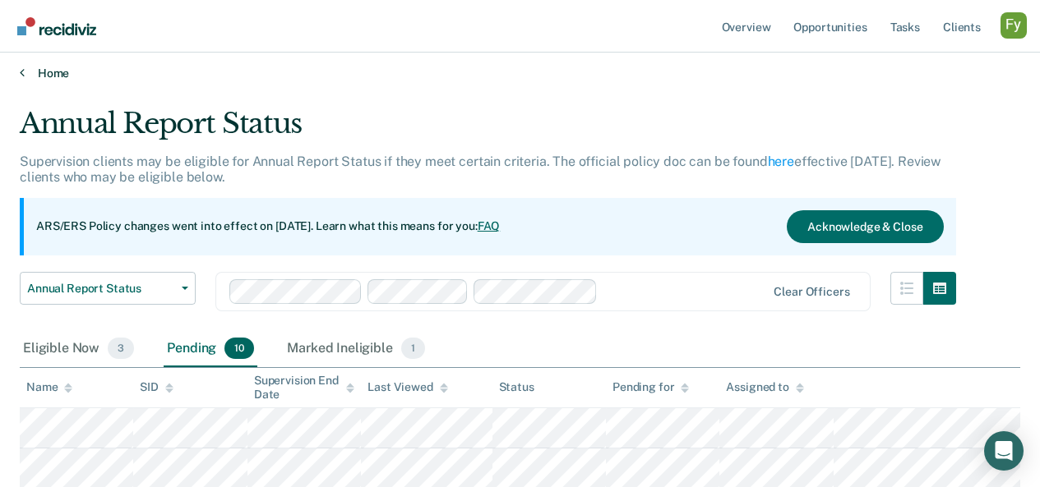
click at [50, 73] on link "Home" at bounding box center [520, 73] width 1000 height 15
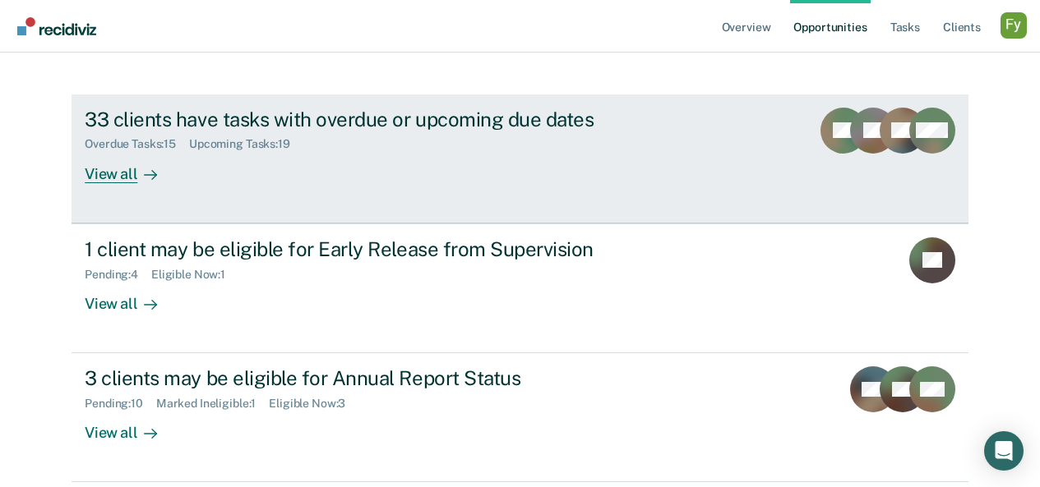
scroll to position [162, 0]
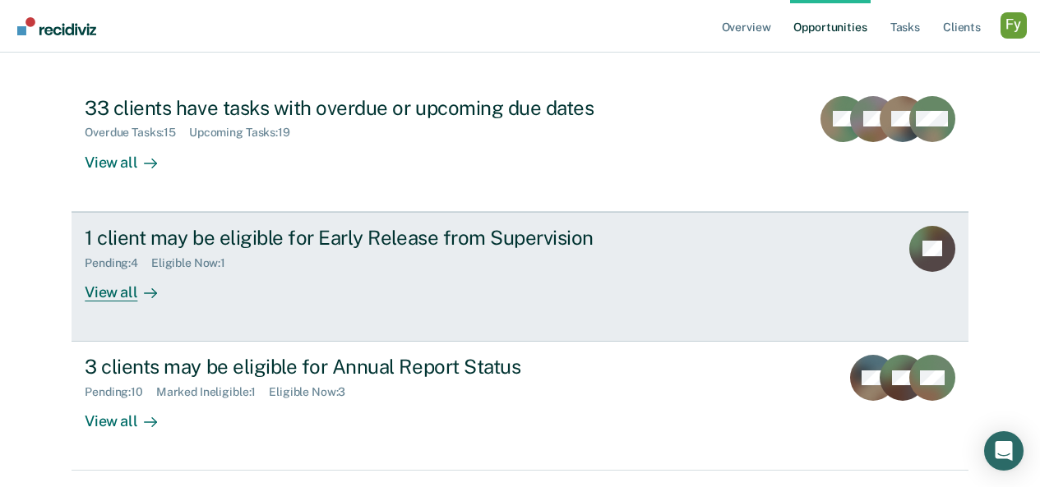
click at [331, 261] on div "Pending : 4 Eligible Now : 1" at bounding box center [373, 260] width 577 height 21
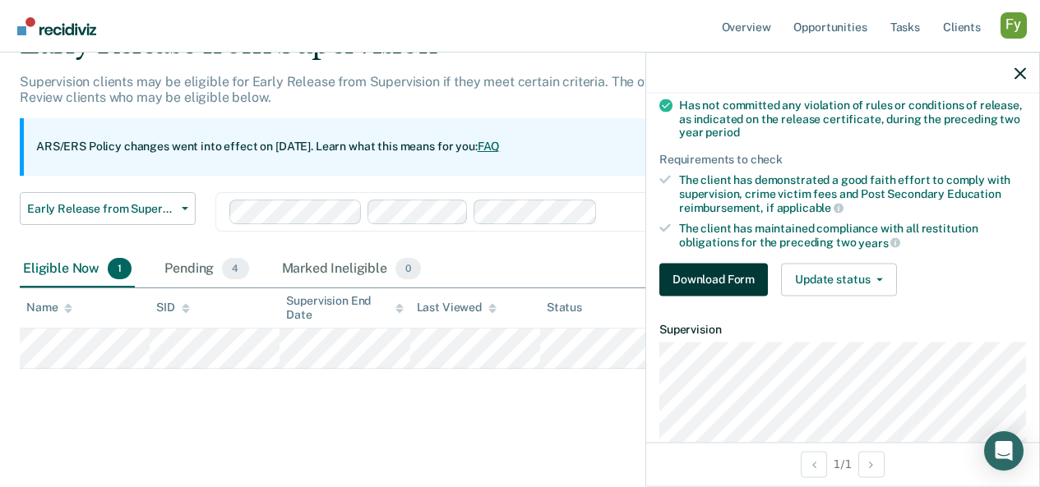
scroll to position [256, 0]
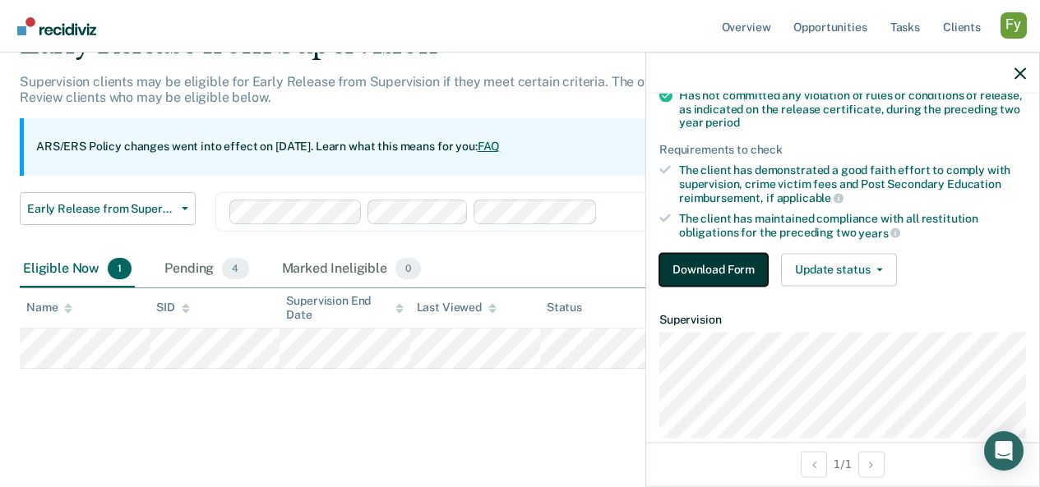
click at [726, 263] on button "Download Form" at bounding box center [713, 269] width 109 height 33
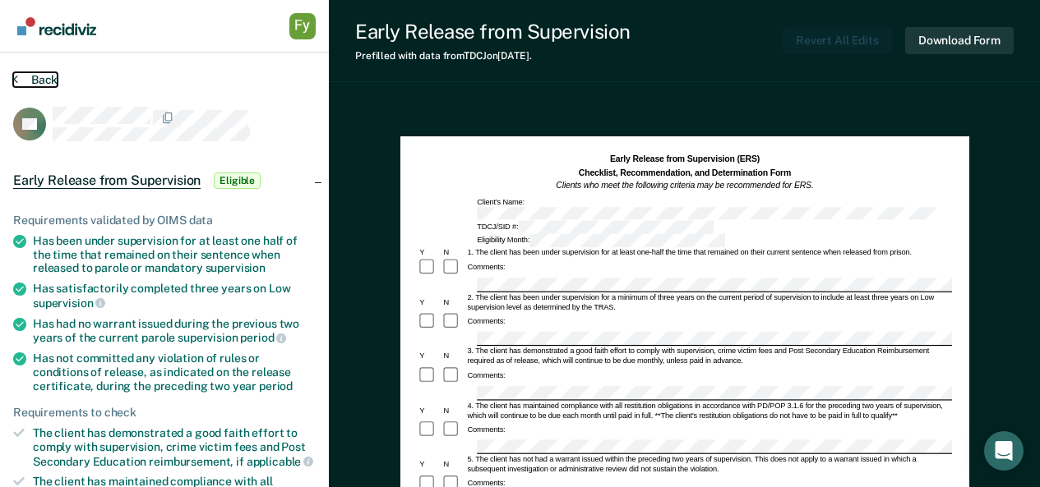
click at [51, 79] on button "Back" at bounding box center [35, 79] width 44 height 15
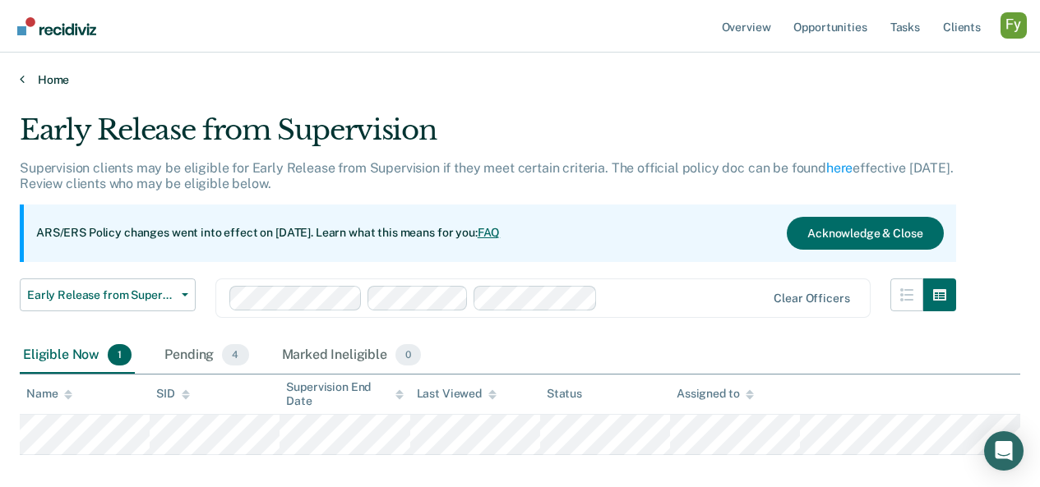
click at [53, 75] on link "Home" at bounding box center [520, 79] width 1000 height 15
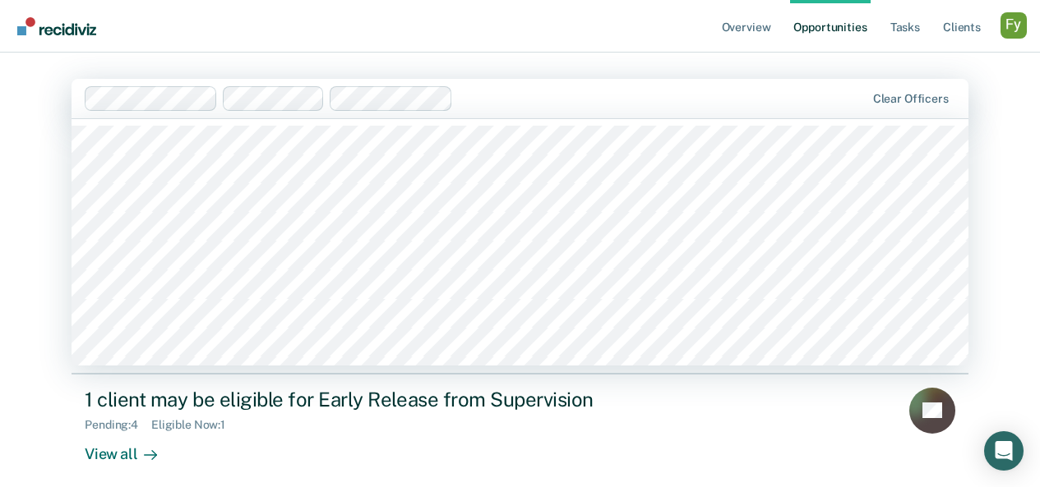
click at [497, 99] on div at bounding box center [662, 98] width 405 height 19
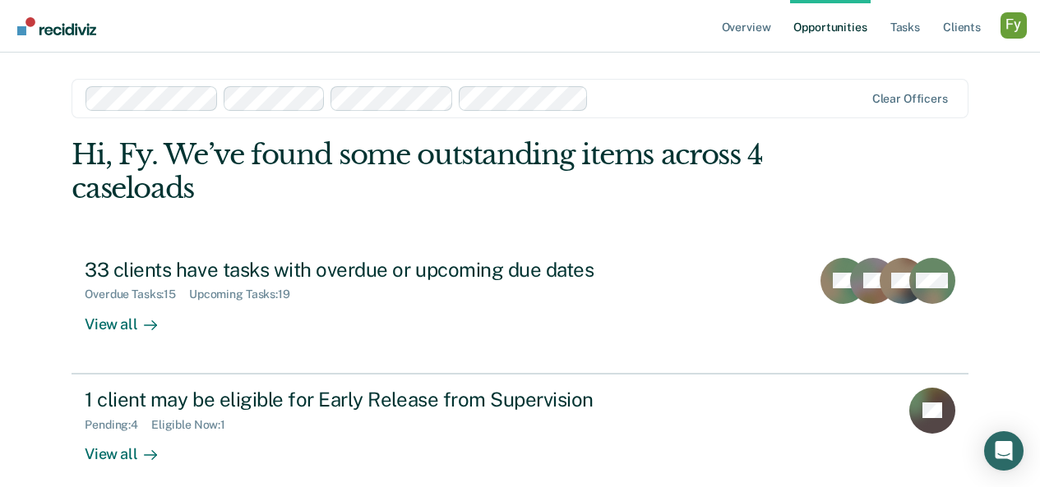
click at [647, 92] on div at bounding box center [729, 98] width 269 height 19
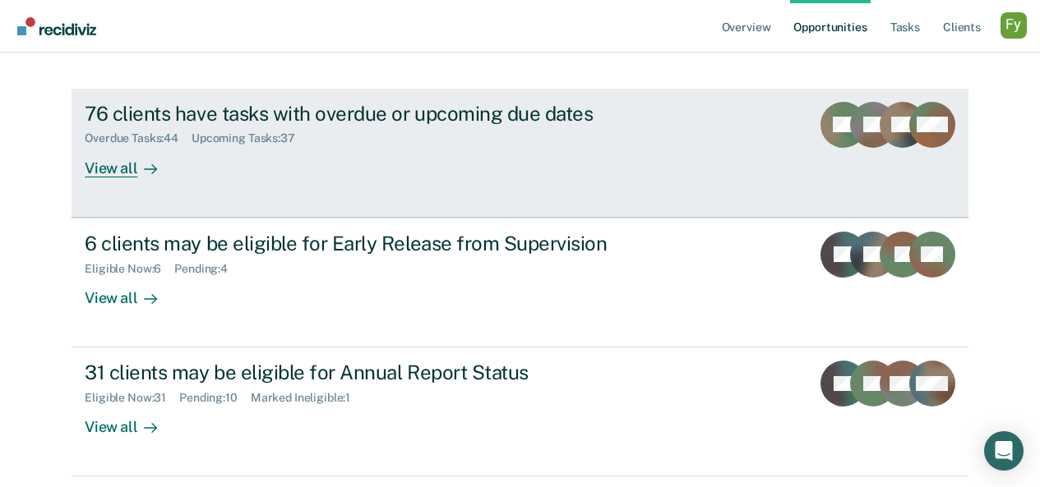
scroll to position [158, 0]
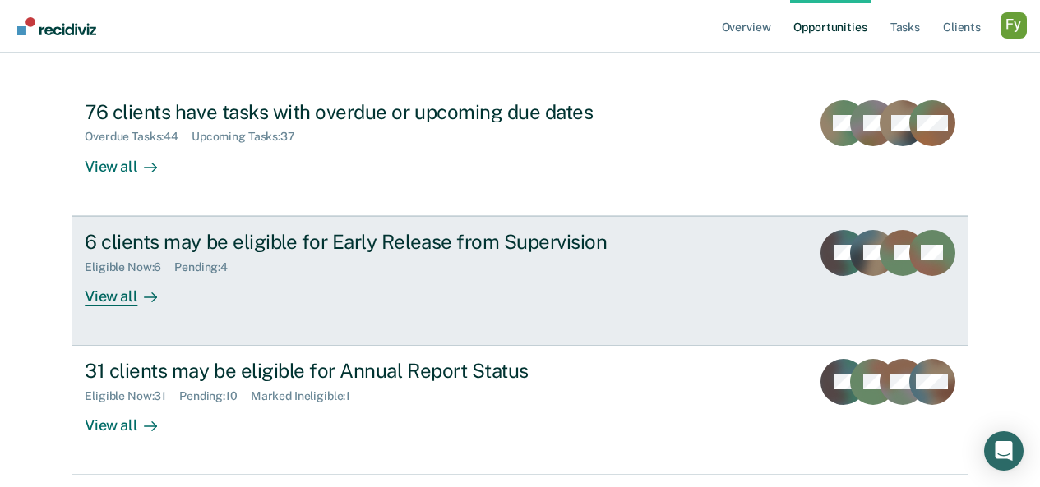
click at [404, 261] on div "Eligible Now : 6 Pending : 4" at bounding box center [373, 264] width 577 height 21
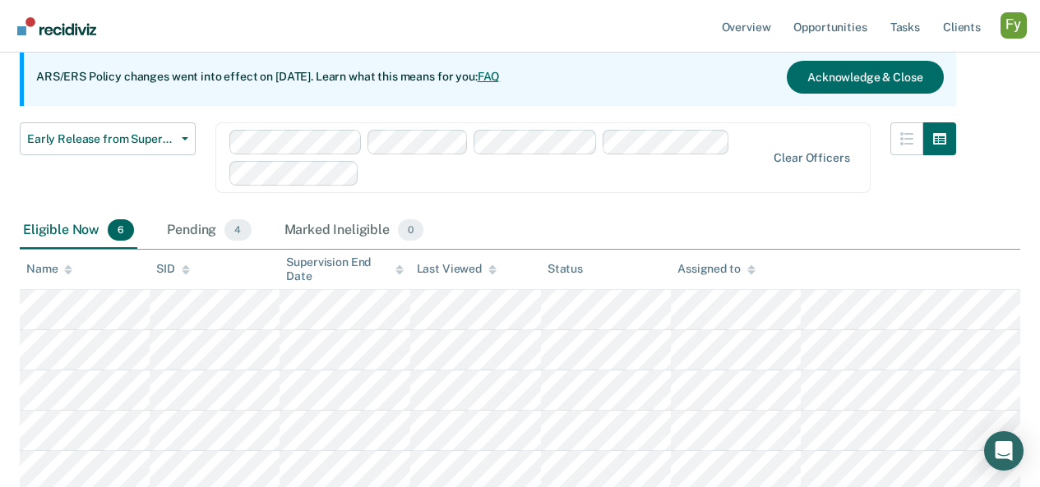
scroll to position [199, 0]
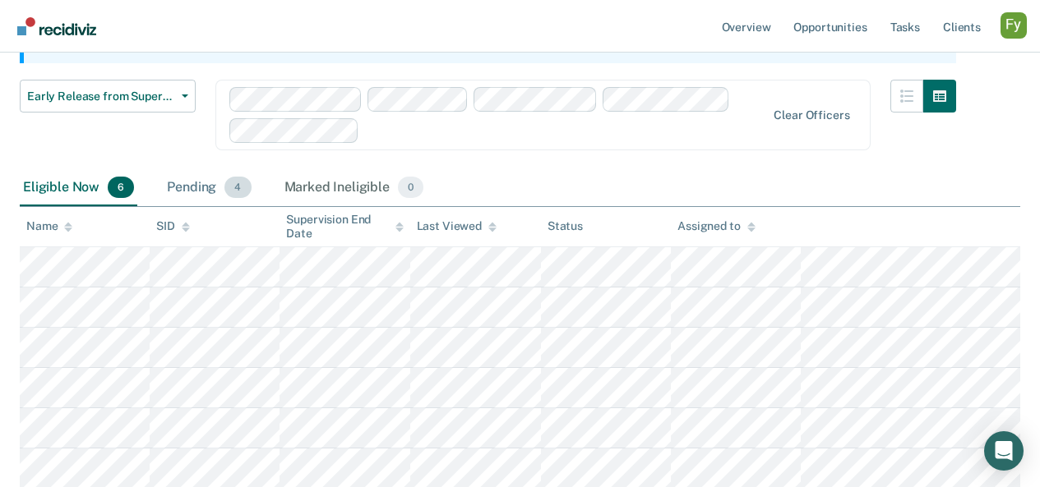
click at [186, 193] on div "Pending 4" at bounding box center [209, 188] width 90 height 36
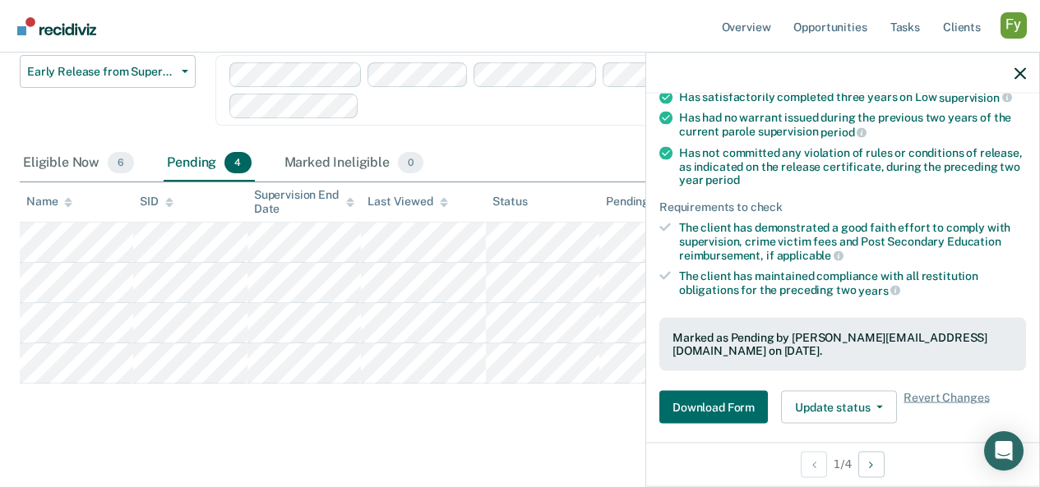
scroll to position [0, 0]
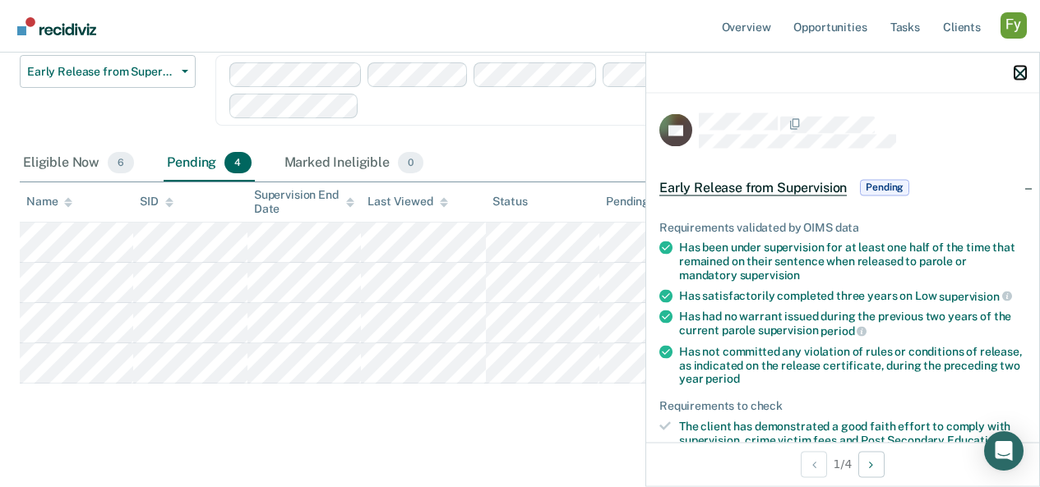
click at [1016, 71] on icon "button" at bounding box center [1020, 73] width 12 height 12
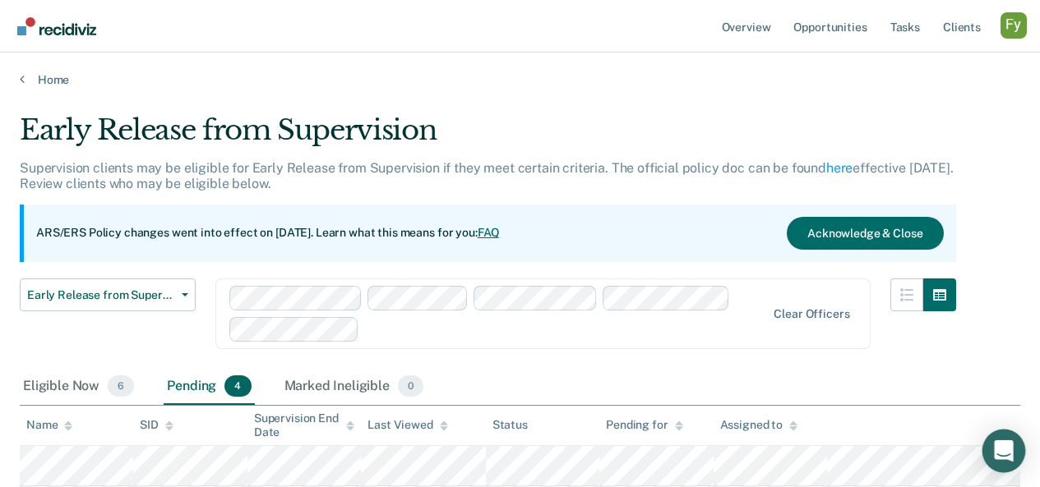
click at [1002, 447] on icon "Open Intercom Messenger" at bounding box center [1003, 451] width 19 height 21
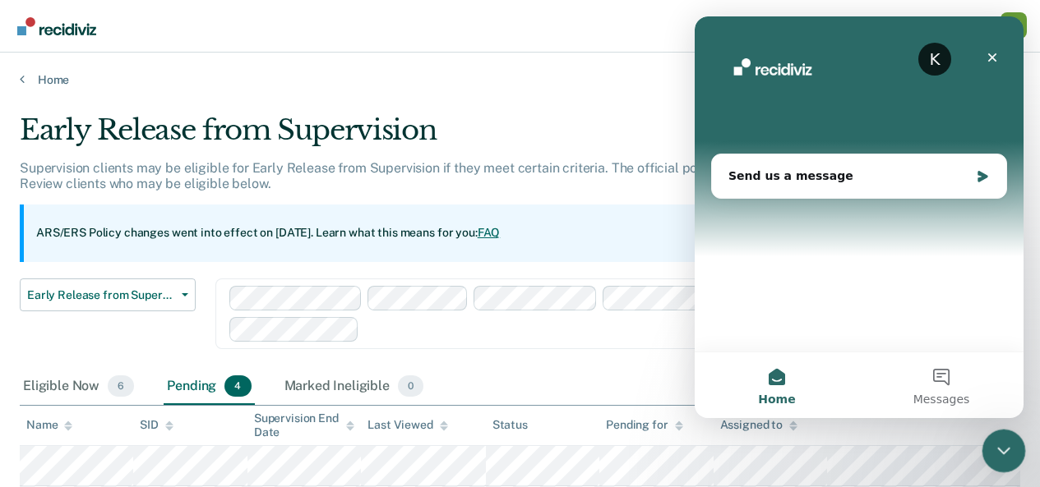
click at [1000, 441] on icon "Close Intercom Messenger" at bounding box center [1001, 449] width 20 height 20
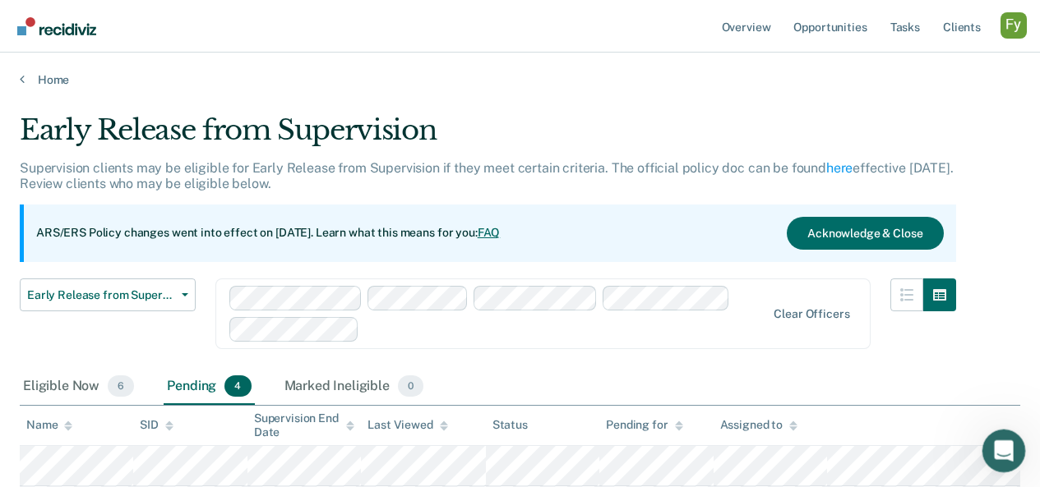
click at [1009, 437] on div "Open Intercom Messenger" at bounding box center [1001, 449] width 54 height 54
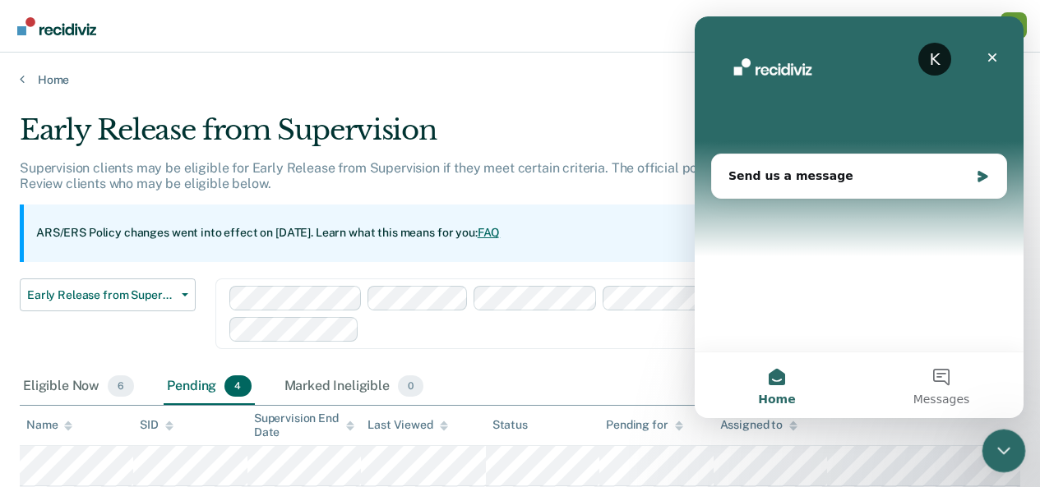
click at [1006, 441] on icon "Close Intercom Messenger" at bounding box center [1001, 449] width 20 height 20
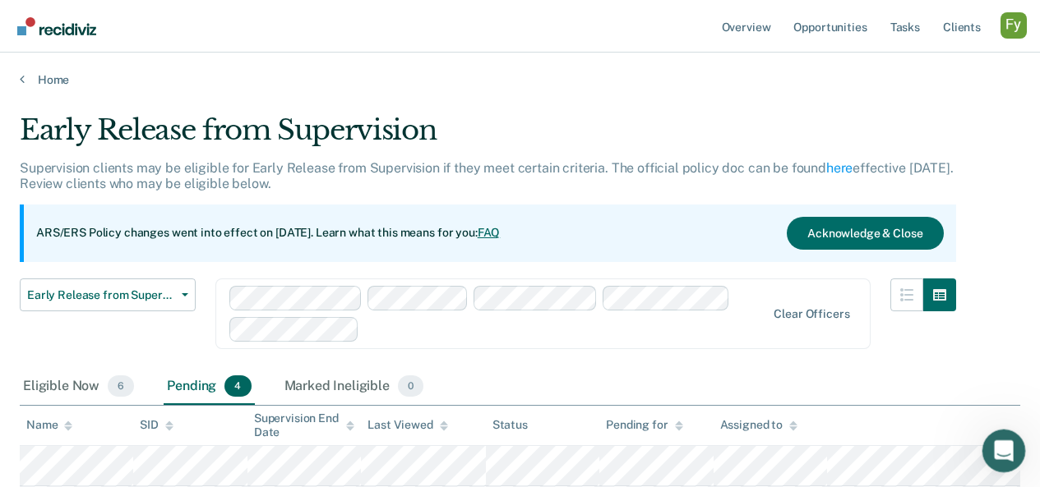
click at [1006, 440] on icon "Open Intercom Messenger" at bounding box center [1001, 449] width 27 height 27
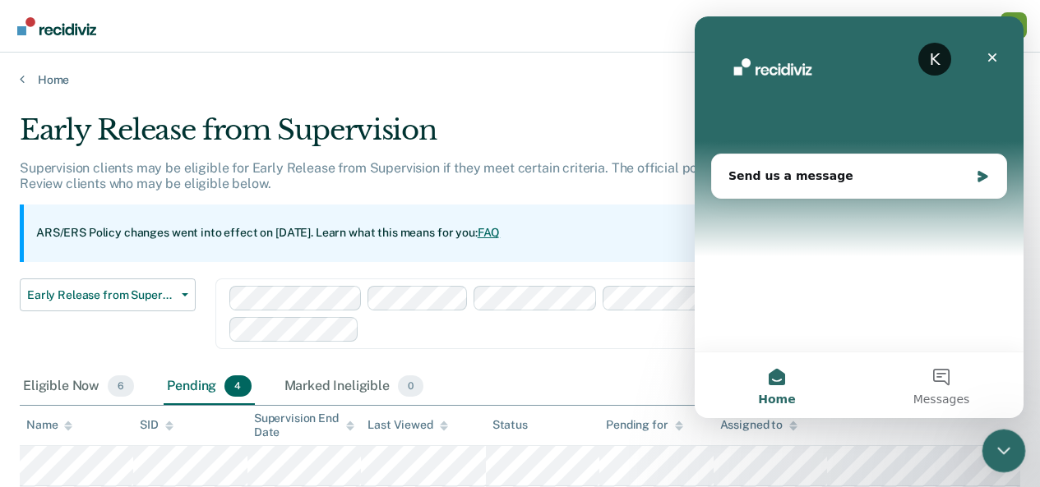
click at [1000, 445] on icon "Close Intercom Messenger" at bounding box center [1001, 449] width 20 height 20
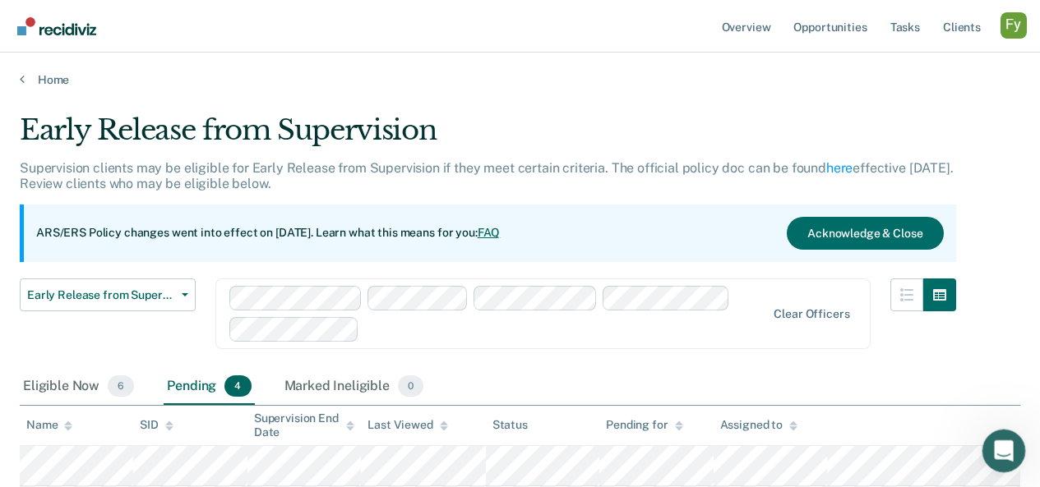
click at [1001, 452] on icon "Open Intercom Messenger" at bounding box center [1001, 449] width 27 height 27
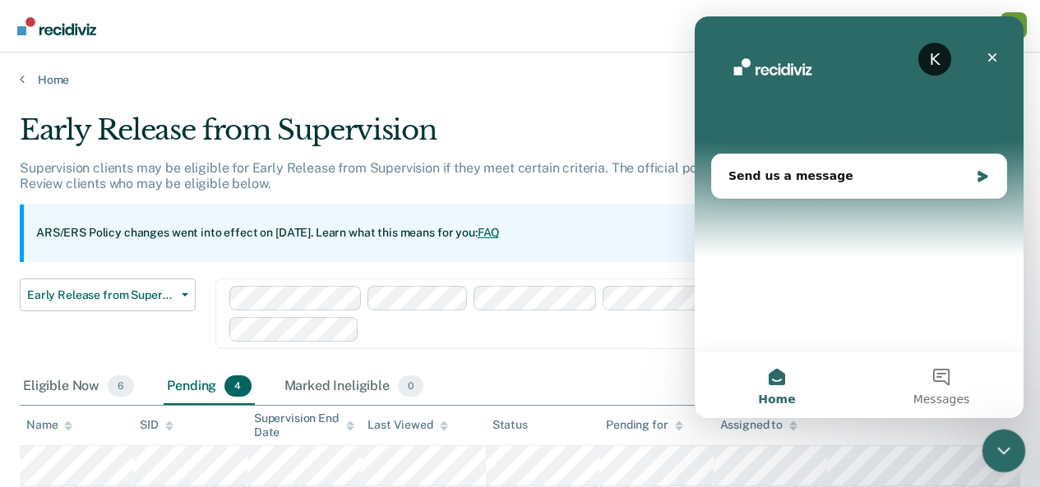
click at [1001, 452] on icon "Close Intercom Messenger" at bounding box center [1001, 449] width 20 height 20
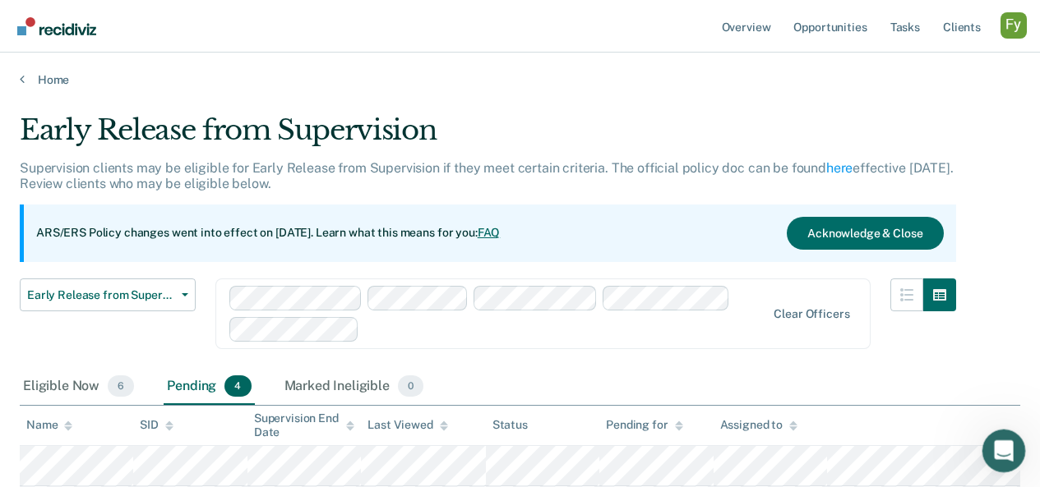
click at [1001, 452] on icon "Open Intercom Messenger" at bounding box center [1001, 449] width 27 height 27
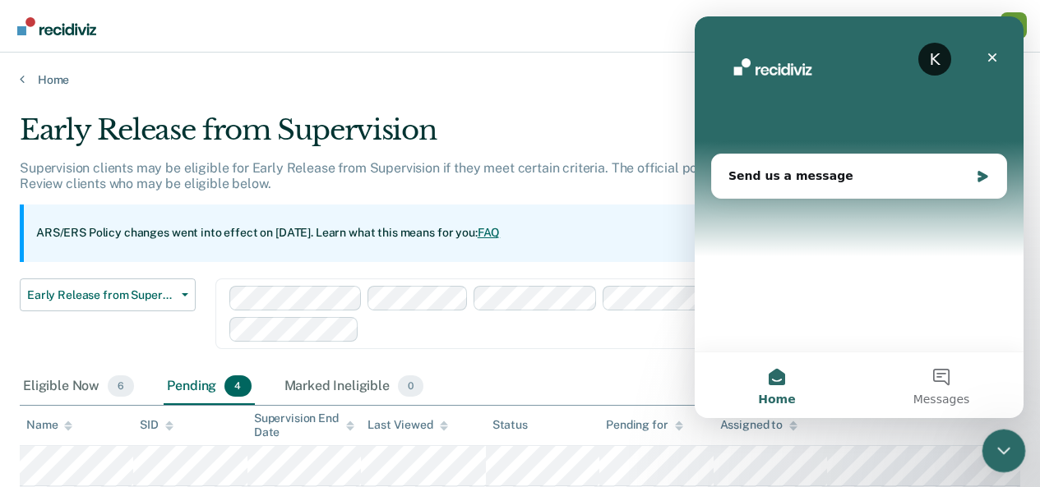
click at [1000, 451] on icon "Close Intercom Messenger" at bounding box center [1002, 449] width 12 height 7
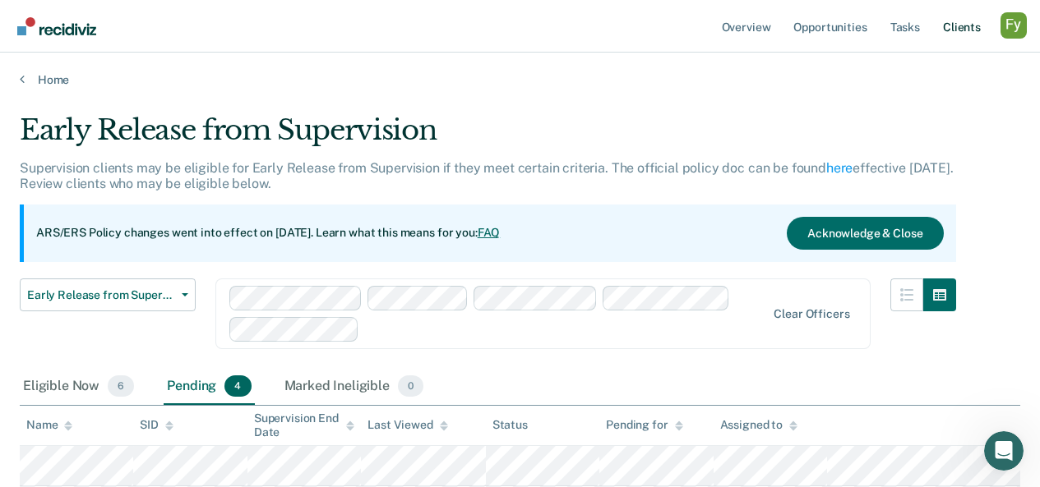
click at [963, 30] on link "Client s" at bounding box center [962, 26] width 44 height 53
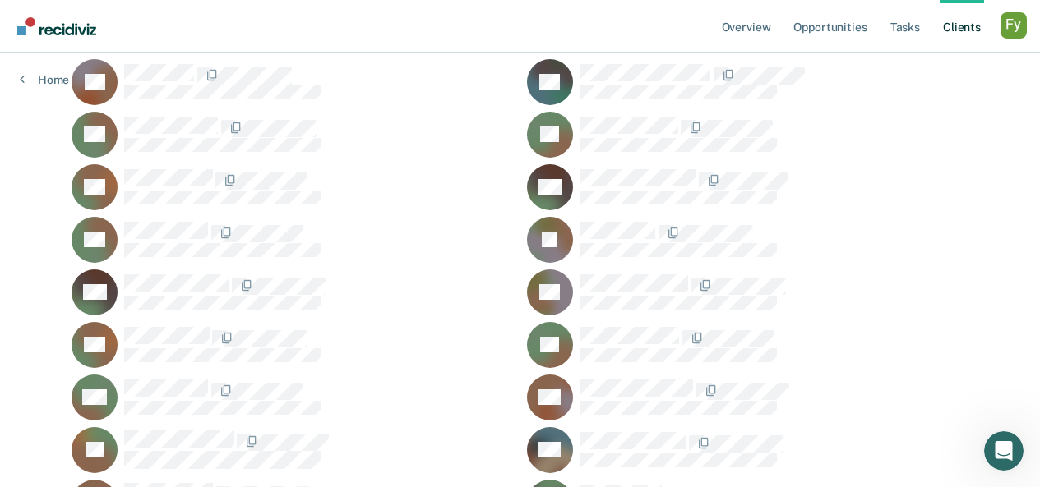
scroll to position [247, 0]
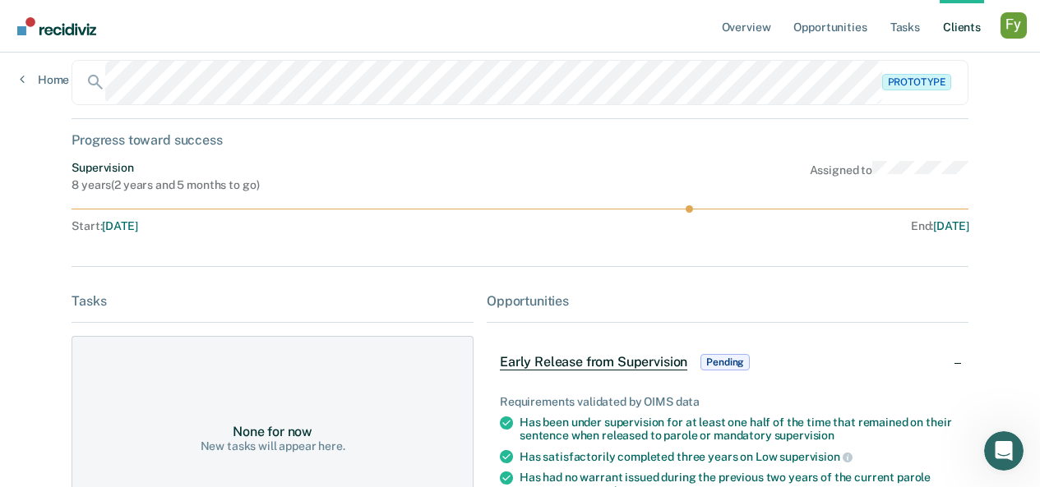
scroll to position [16, 0]
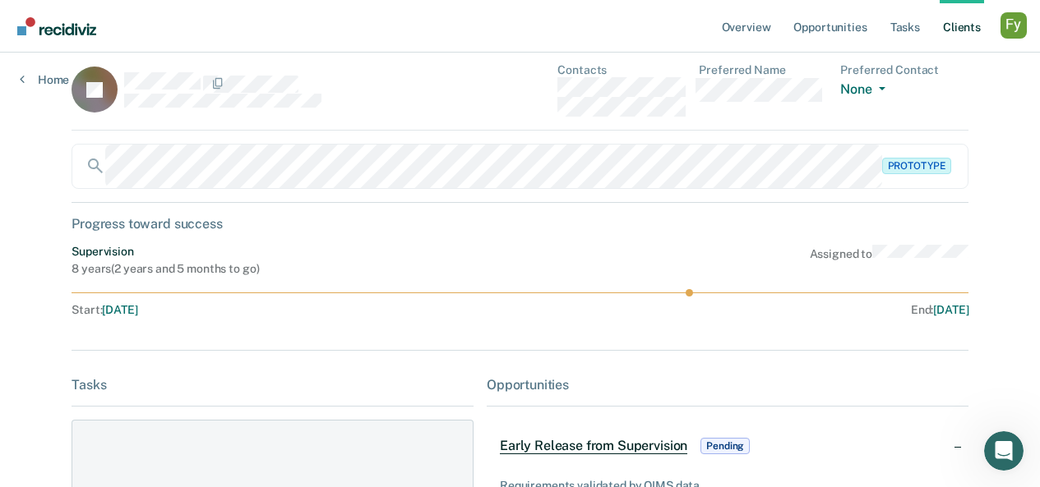
click at [1024, 30] on div "Profile dropdown button" at bounding box center [1013, 25] width 26 height 26
click at [988, 84] on link "How it works" at bounding box center [947, 88] width 132 height 14
click at [738, 26] on link "Overview" at bounding box center [746, 26] width 56 height 53
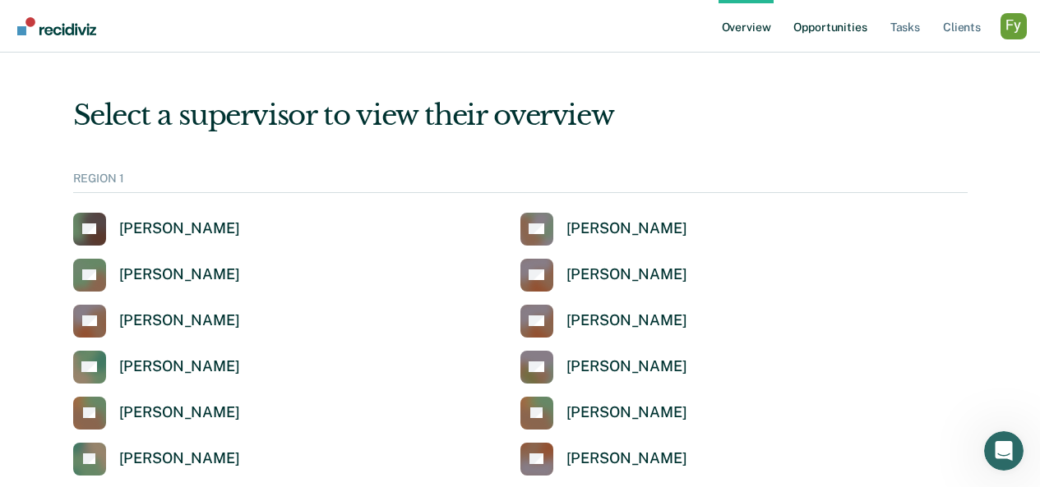
click at [848, 26] on link "Opportunities" at bounding box center [830, 26] width 80 height 53
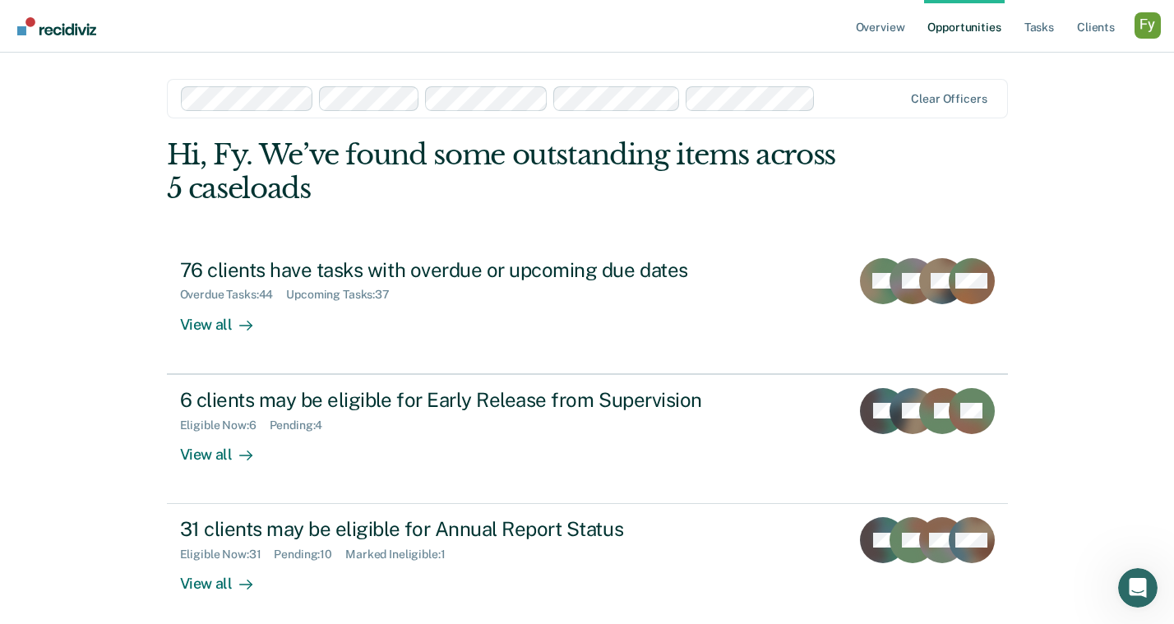
click at [1146, 36] on div "Profile dropdown button" at bounding box center [1147, 25] width 26 height 26
click at [1051, 90] on link "How it works" at bounding box center [1081, 88] width 132 height 14
